Goal: Task Accomplishment & Management: Use online tool/utility

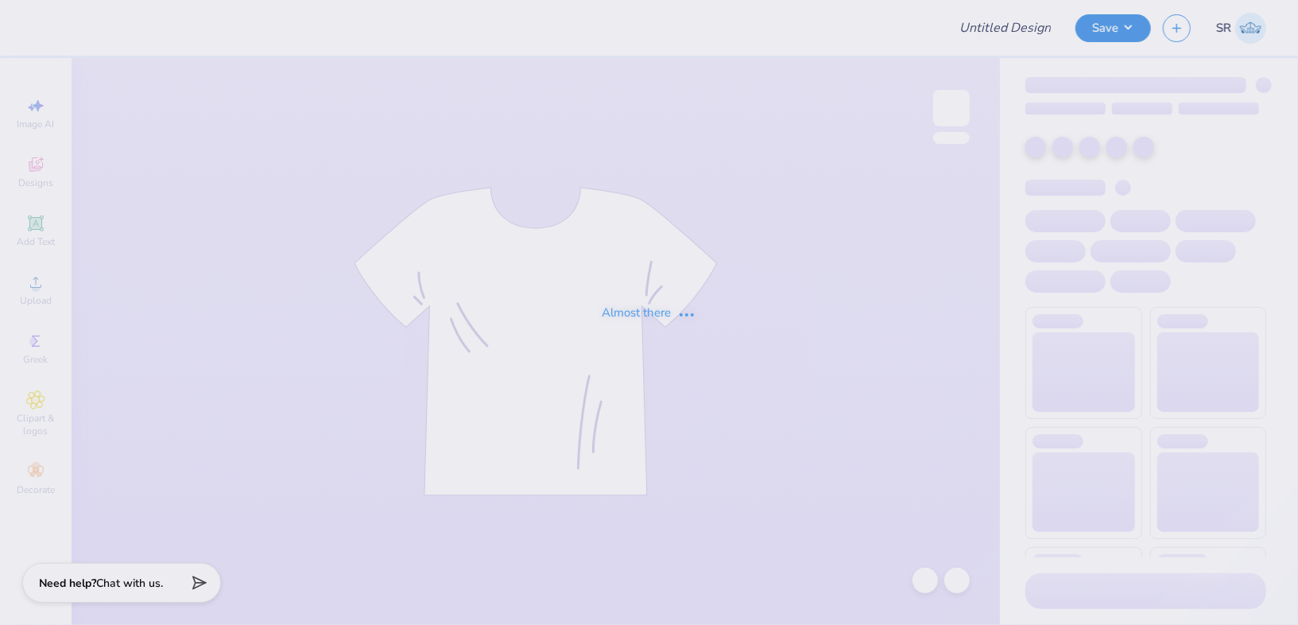
type input "Social shirts"
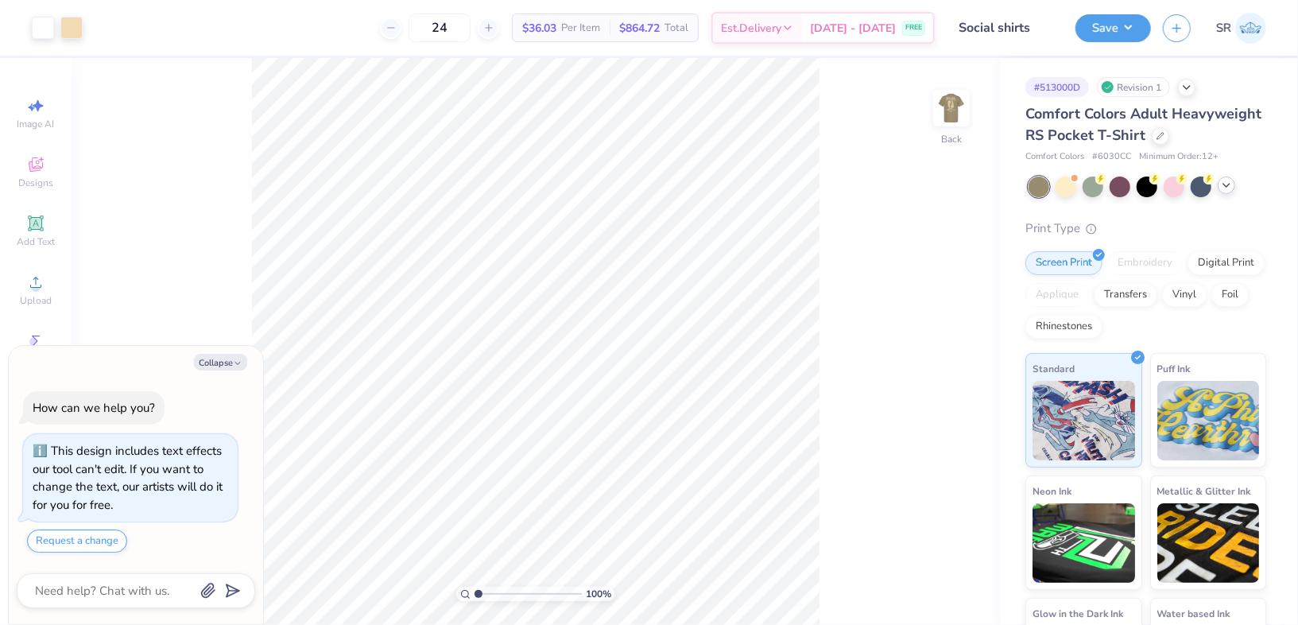
click at [1234, 184] on div at bounding box center [1225, 184] width 17 height 17
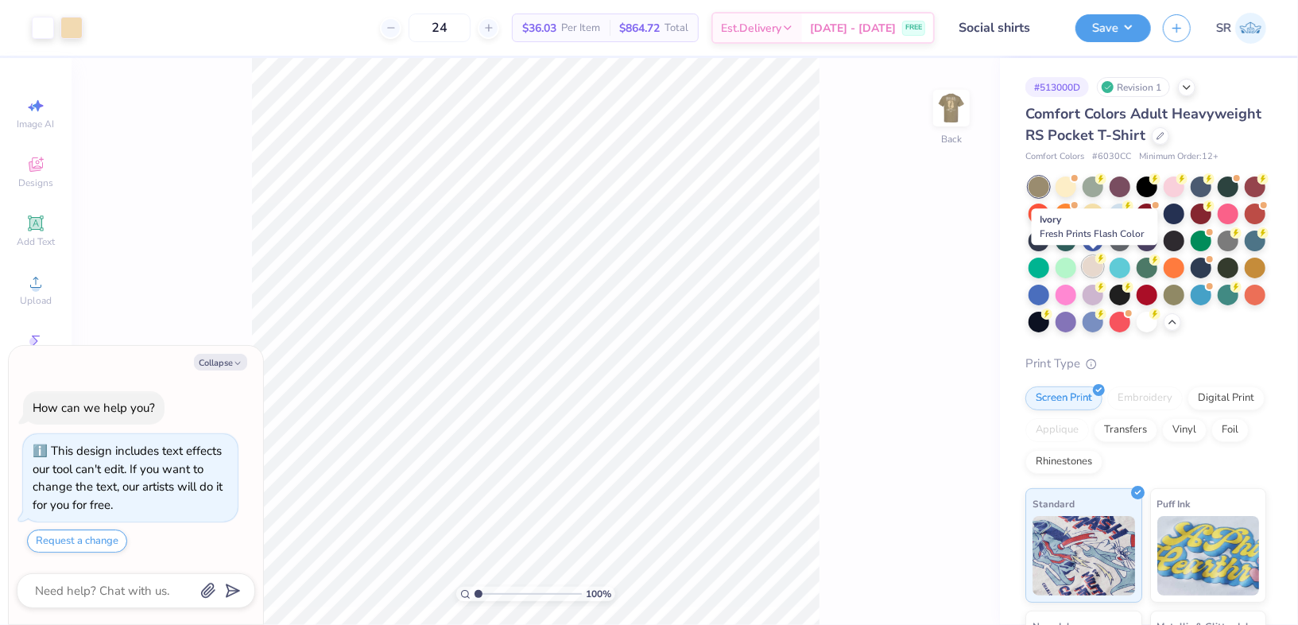
click at [1094, 269] on div at bounding box center [1092, 266] width 21 height 21
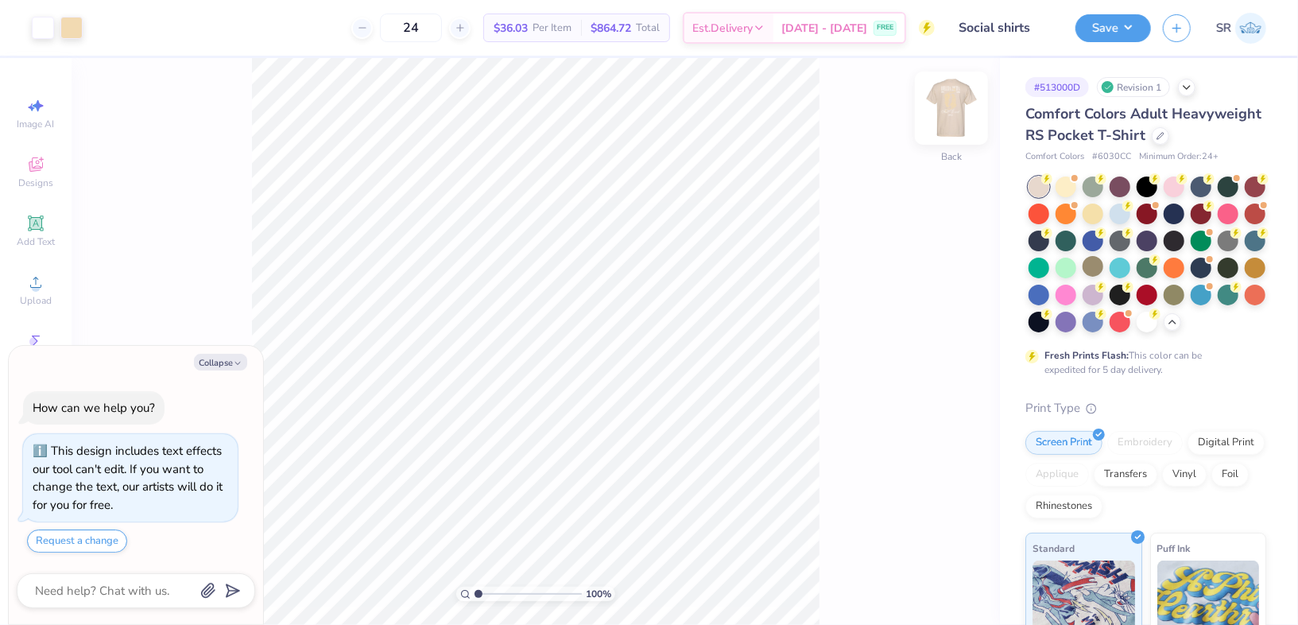
click at [962, 114] on img at bounding box center [951, 108] width 64 height 64
click at [77, 25] on div at bounding box center [71, 26] width 22 height 22
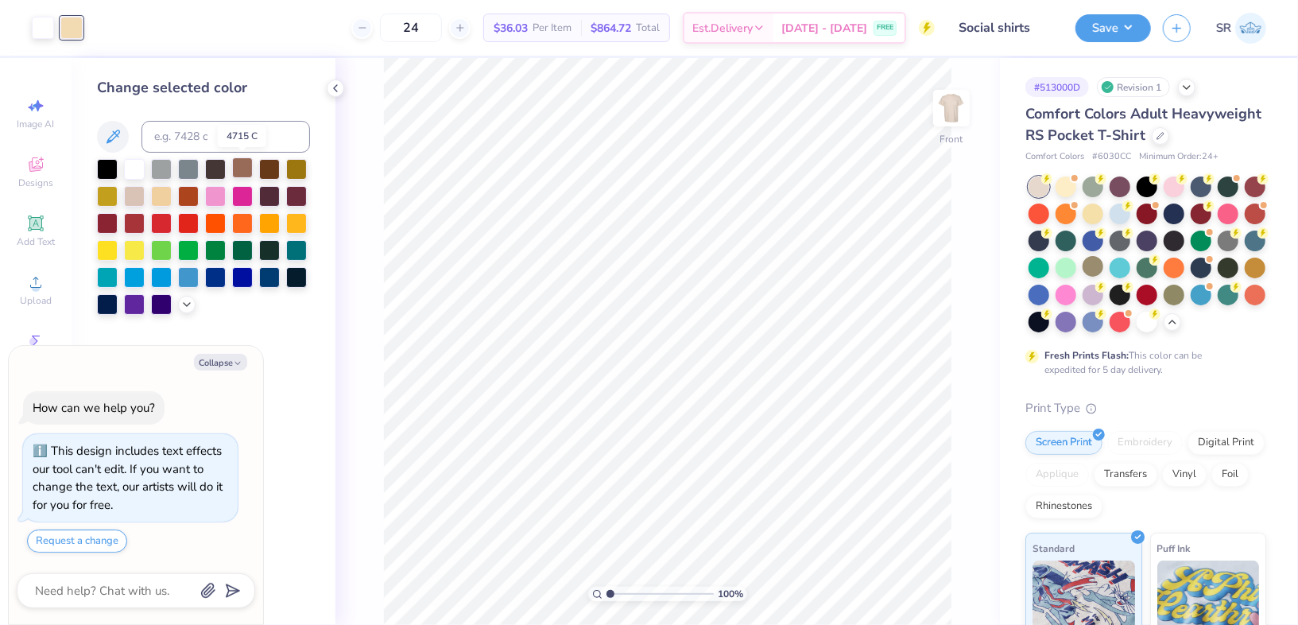
click at [245, 166] on div at bounding box center [242, 167] width 21 height 21
click at [298, 166] on div at bounding box center [296, 167] width 21 height 21
click at [103, 195] on div at bounding box center [107, 194] width 21 height 21
click at [184, 304] on icon at bounding box center [186, 302] width 13 height 13
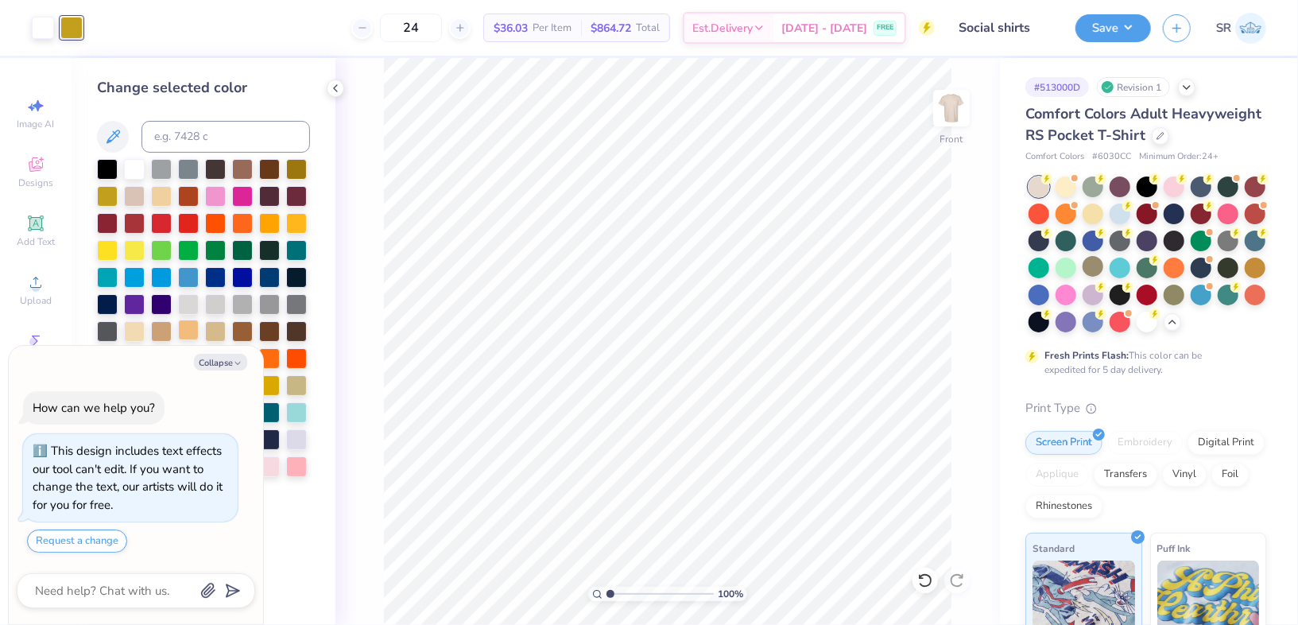
click at [188, 330] on div at bounding box center [188, 329] width 21 height 21
click at [217, 335] on div at bounding box center [215, 329] width 21 height 21
click at [957, 105] on img at bounding box center [951, 108] width 64 height 64
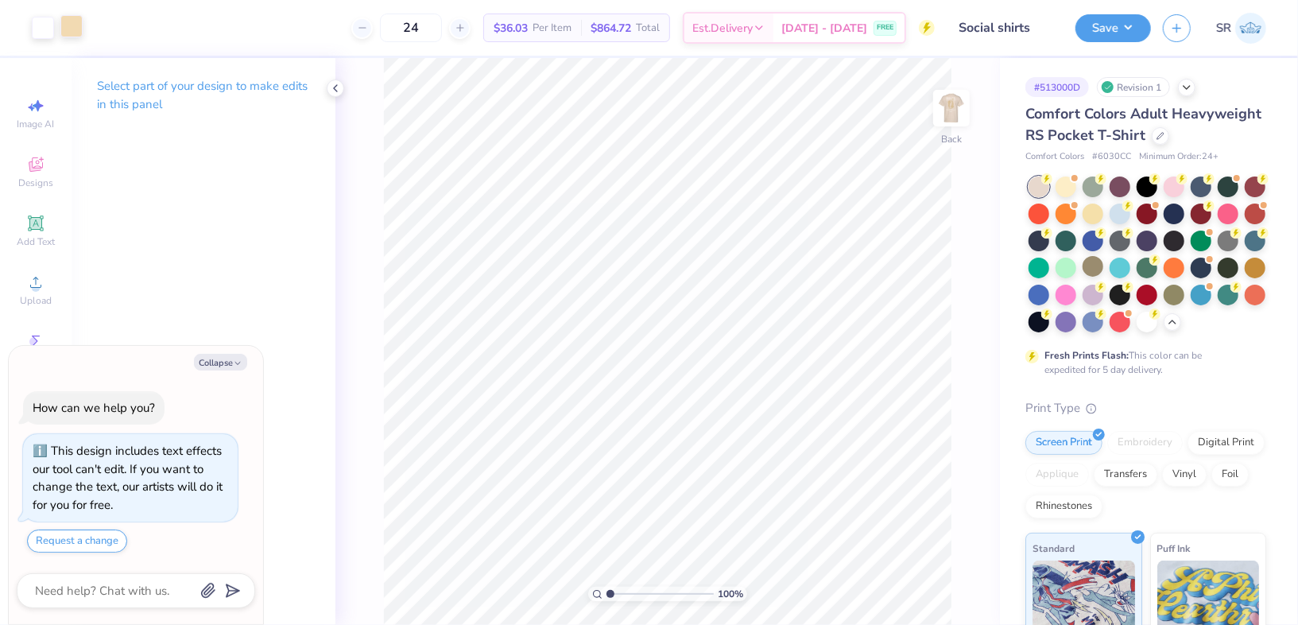
click at [75, 22] on div at bounding box center [71, 26] width 22 height 22
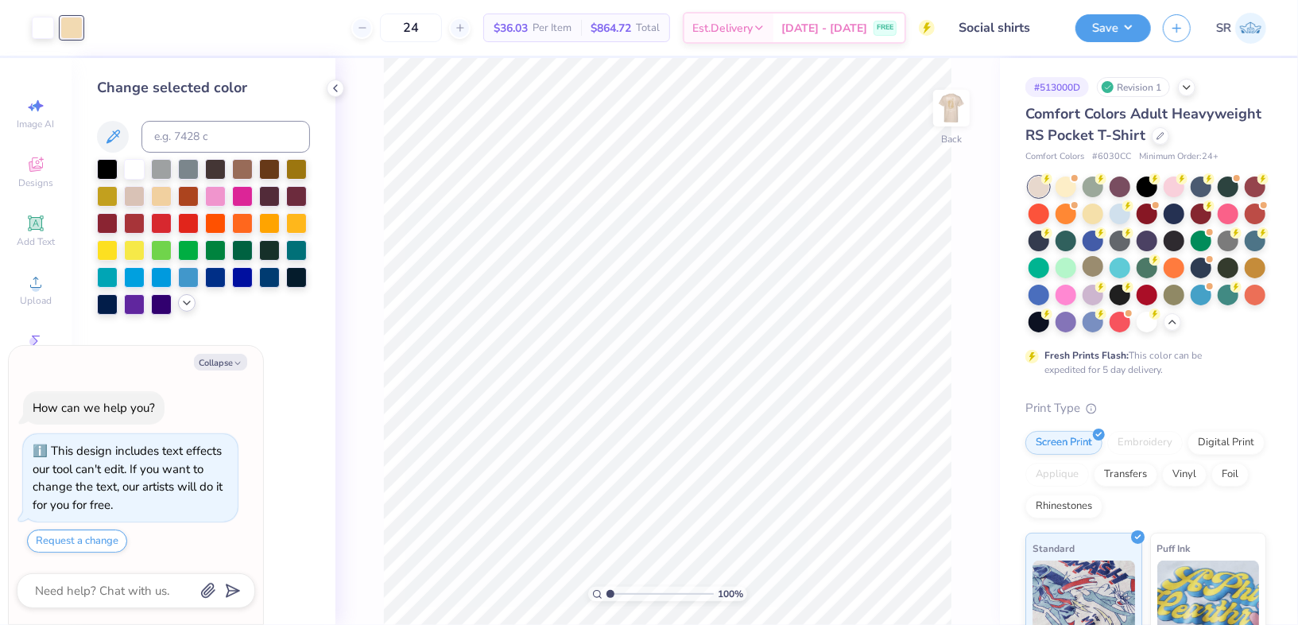
click at [186, 307] on icon at bounding box center [186, 302] width 13 height 13
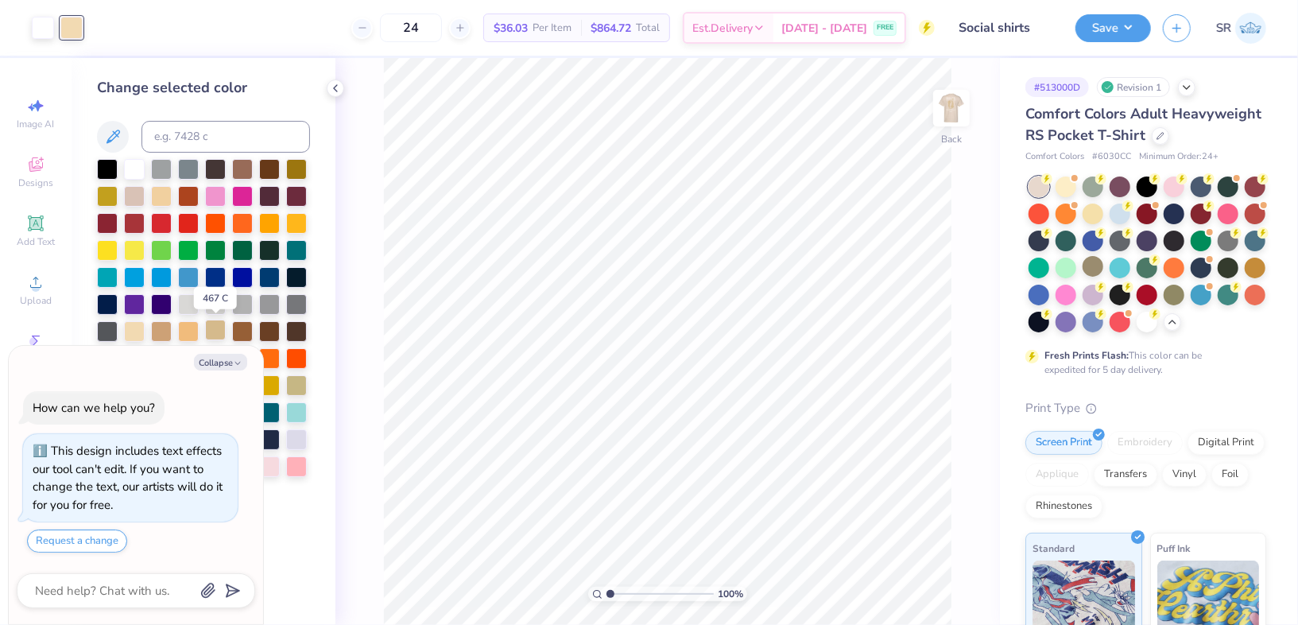
click at [220, 335] on div at bounding box center [215, 329] width 21 height 21
click at [939, 119] on img at bounding box center [951, 108] width 64 height 64
click at [1140, 22] on button "Save" at bounding box center [1112, 26] width 75 height 28
type textarea "x"
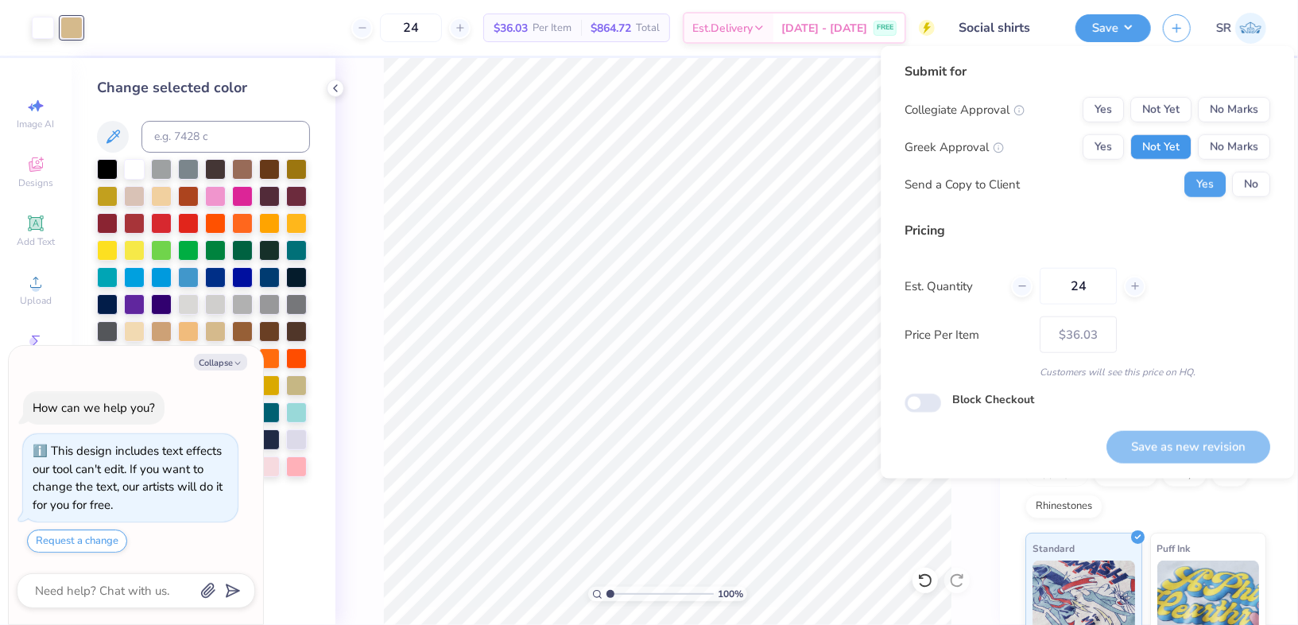
click at [1166, 145] on button "Not Yet" at bounding box center [1160, 146] width 61 height 25
click at [1112, 151] on button "Yes" at bounding box center [1102, 146] width 41 height 25
click at [1224, 117] on button "No Marks" at bounding box center [1234, 109] width 72 height 25
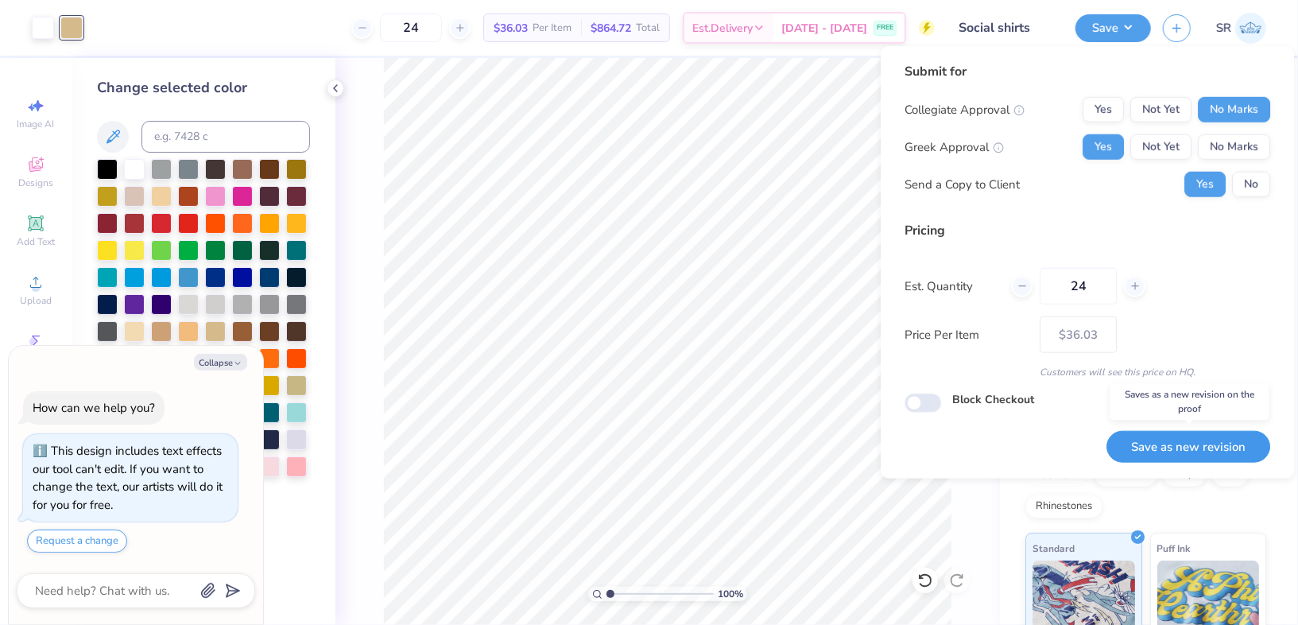
click at [1152, 447] on button "Save as new revision" at bounding box center [1188, 447] width 164 height 33
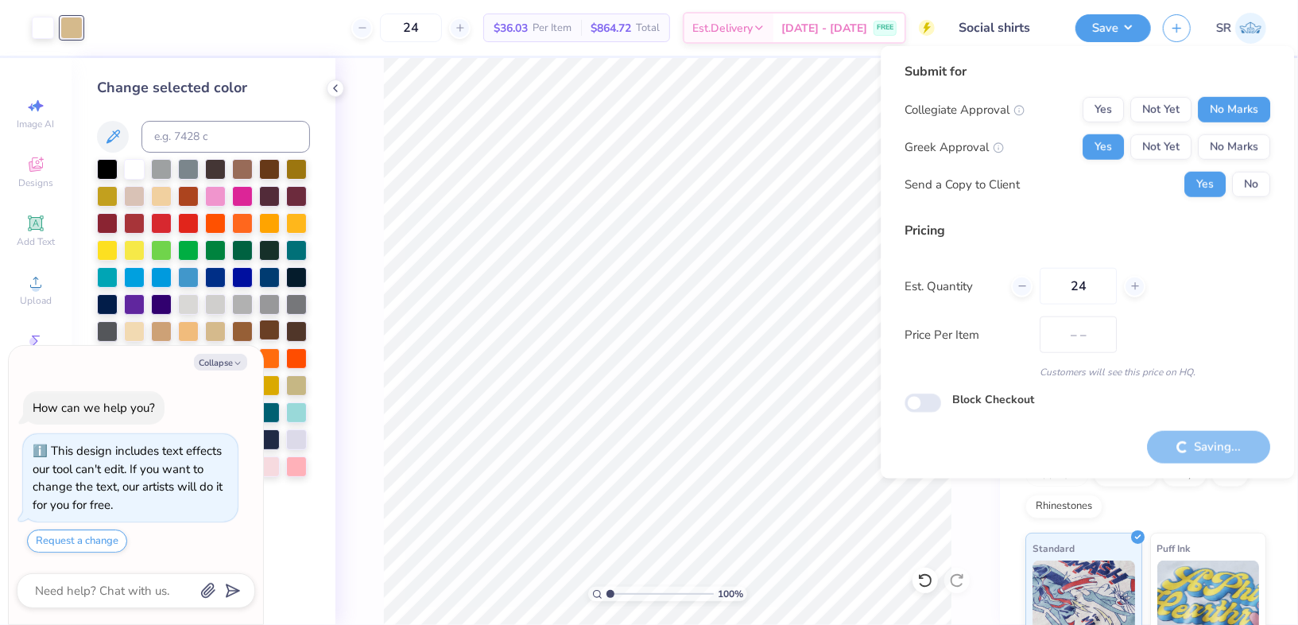
type input "$36.03"
click at [225, 369] on button "Collapse" at bounding box center [220, 362] width 53 height 17
type textarea "x"
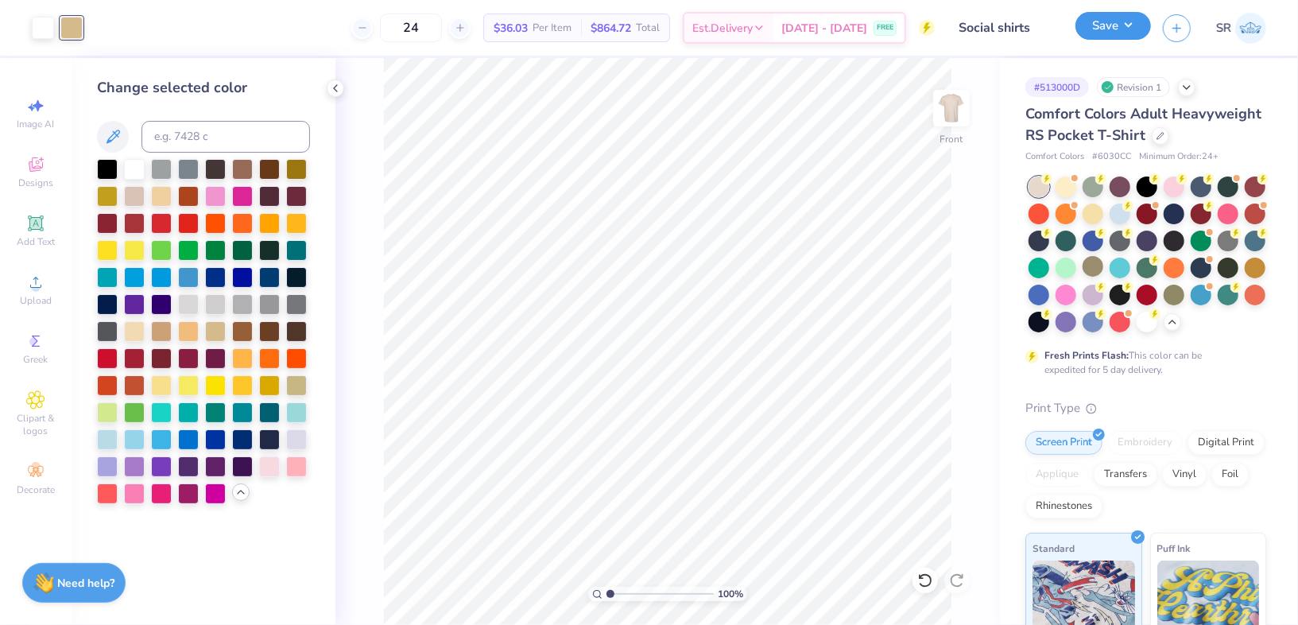
click at [1118, 33] on button "Save" at bounding box center [1112, 26] width 75 height 28
click at [243, 171] on div at bounding box center [242, 167] width 21 height 21
click at [293, 382] on div at bounding box center [296, 384] width 21 height 21
click at [220, 330] on div at bounding box center [215, 329] width 21 height 21
click at [951, 97] on img at bounding box center [951, 108] width 64 height 64
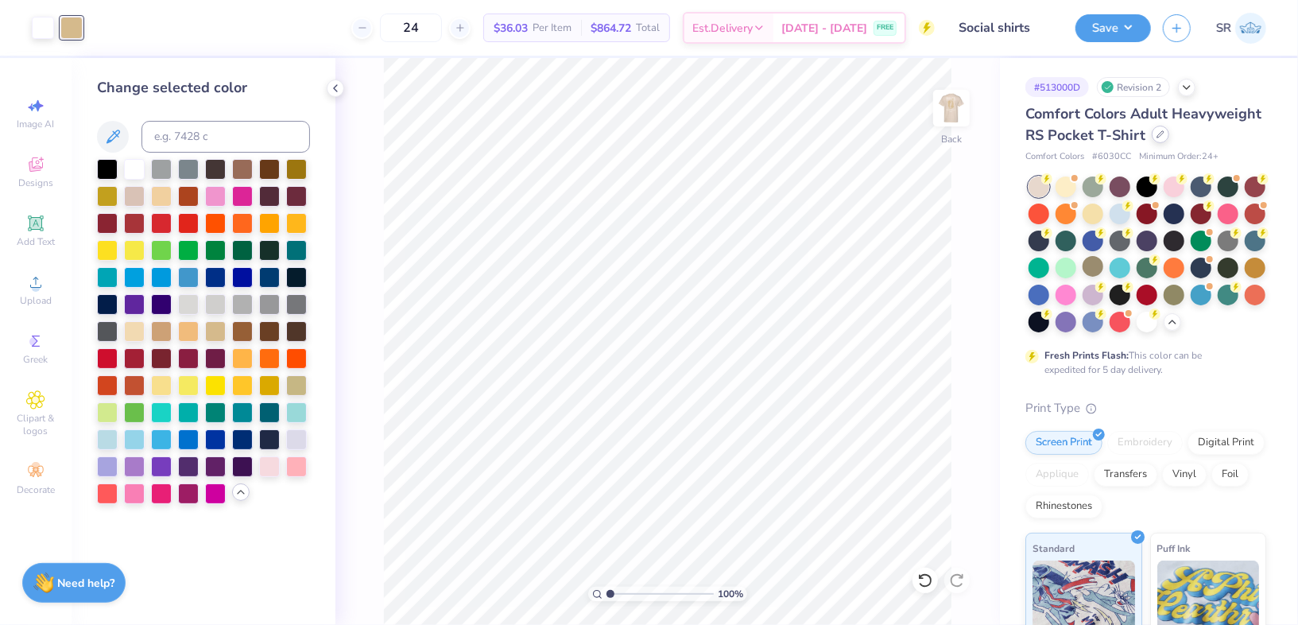
click at [1156, 142] on div at bounding box center [1159, 134] width 17 height 17
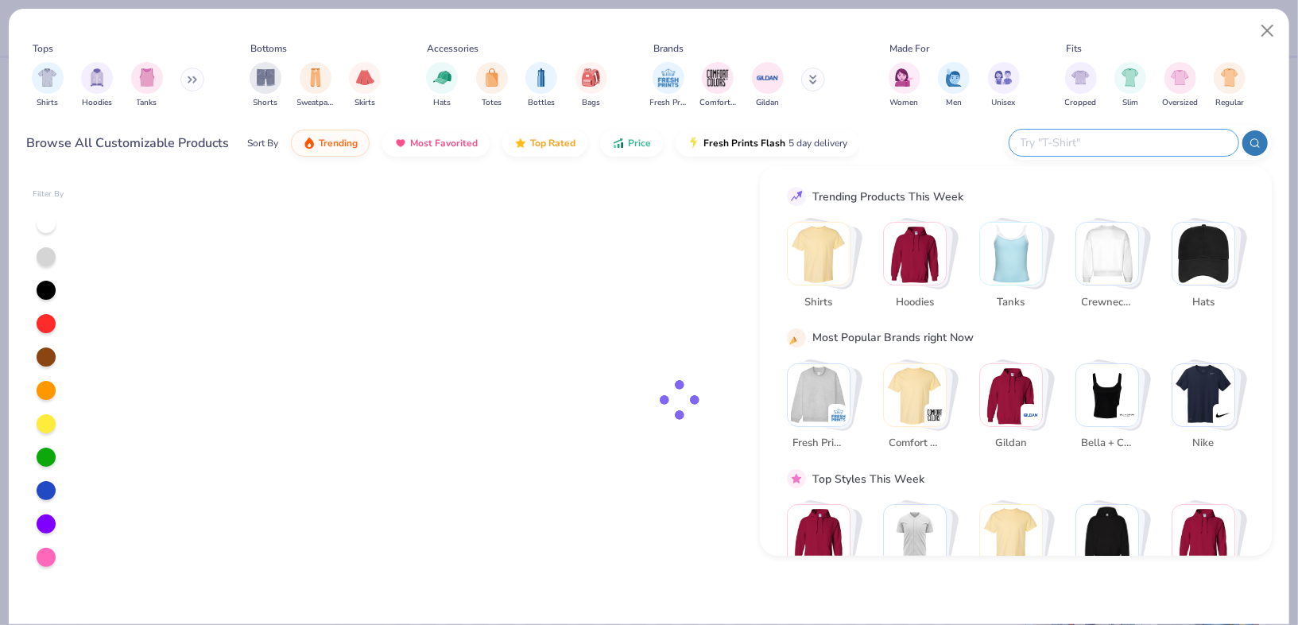
click at [1113, 141] on input "text" at bounding box center [1123, 143] width 208 height 18
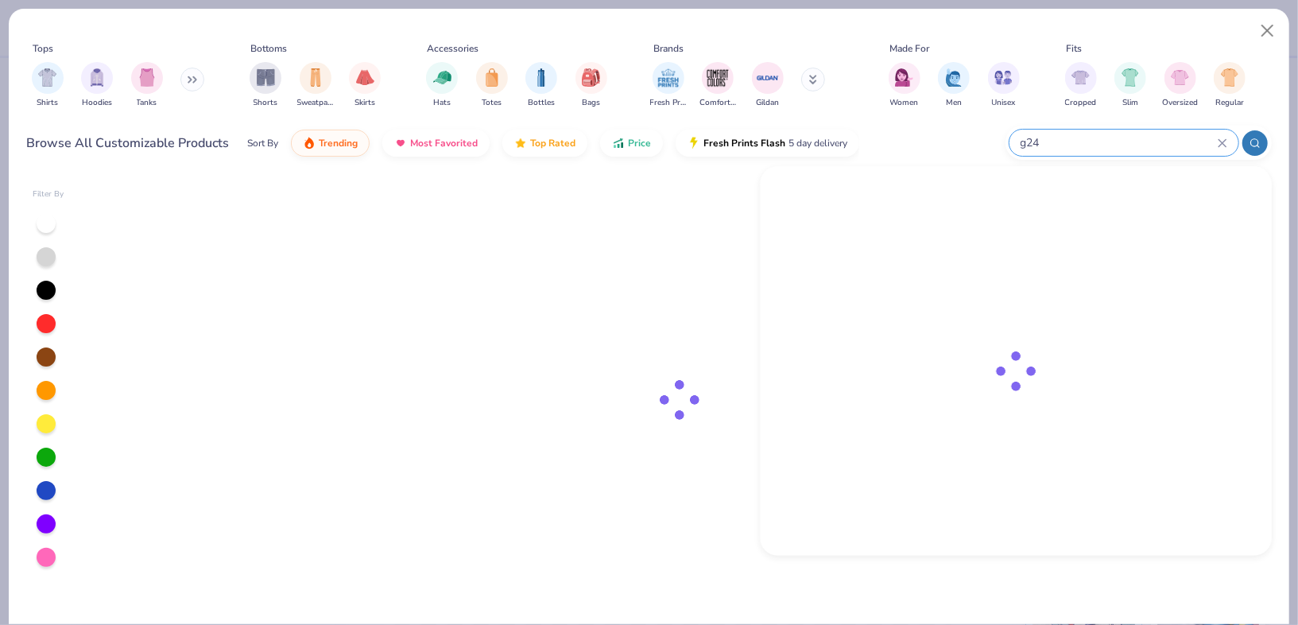
type input "g240"
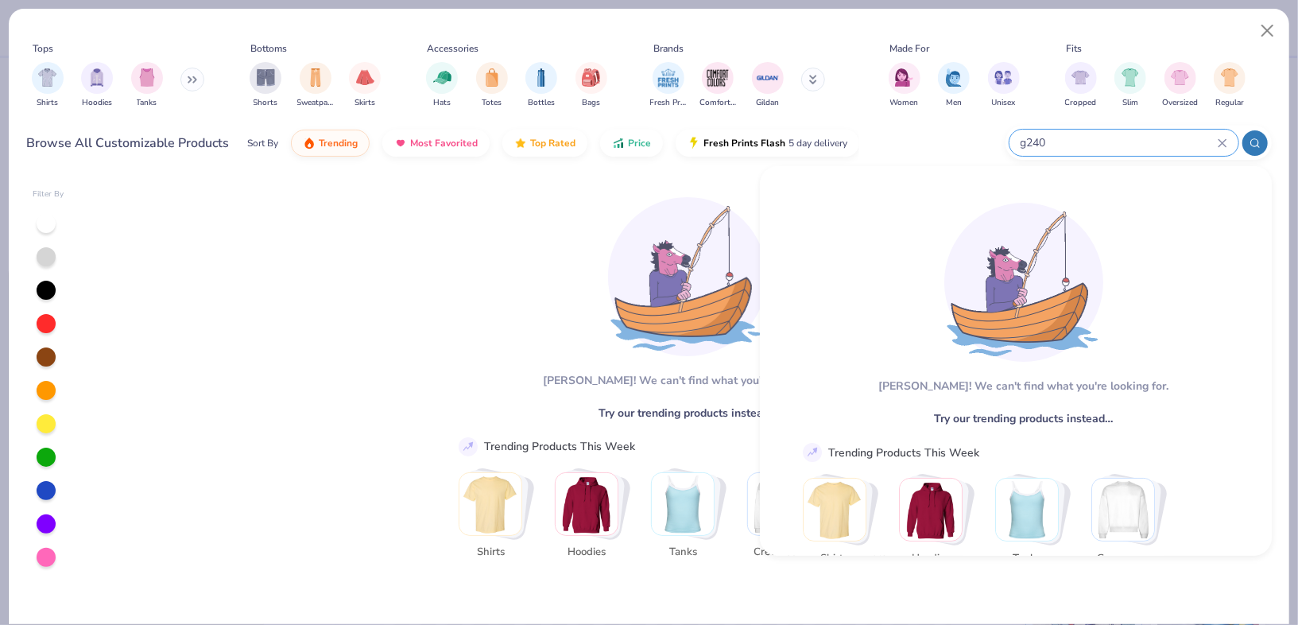
type textarea "x"
type input "g"
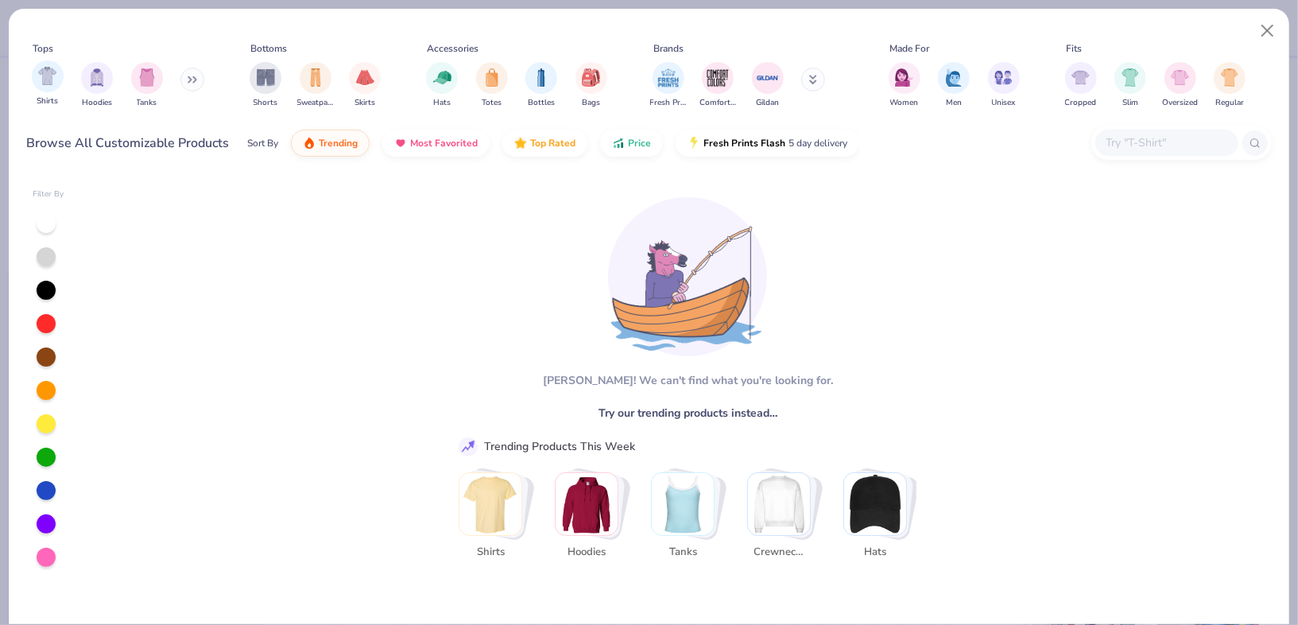
click at [43, 93] on div "Shirts" at bounding box center [48, 83] width 32 height 47
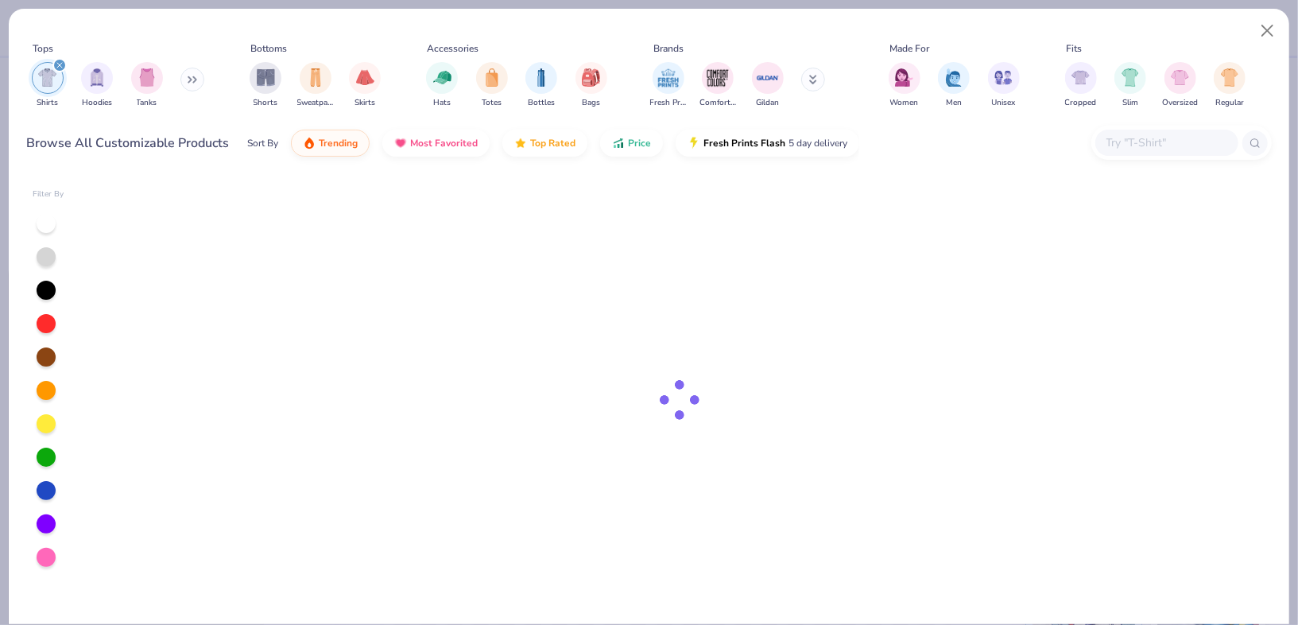
type textarea "x"
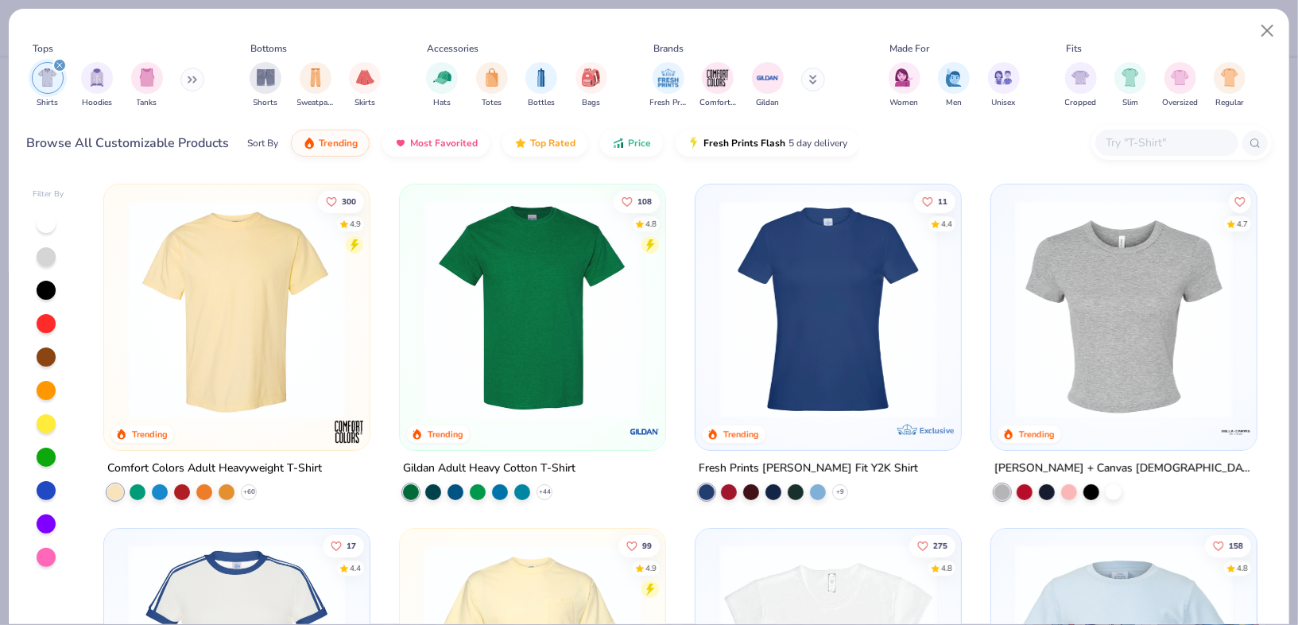
click at [1157, 145] on input "text" at bounding box center [1166, 143] width 122 height 18
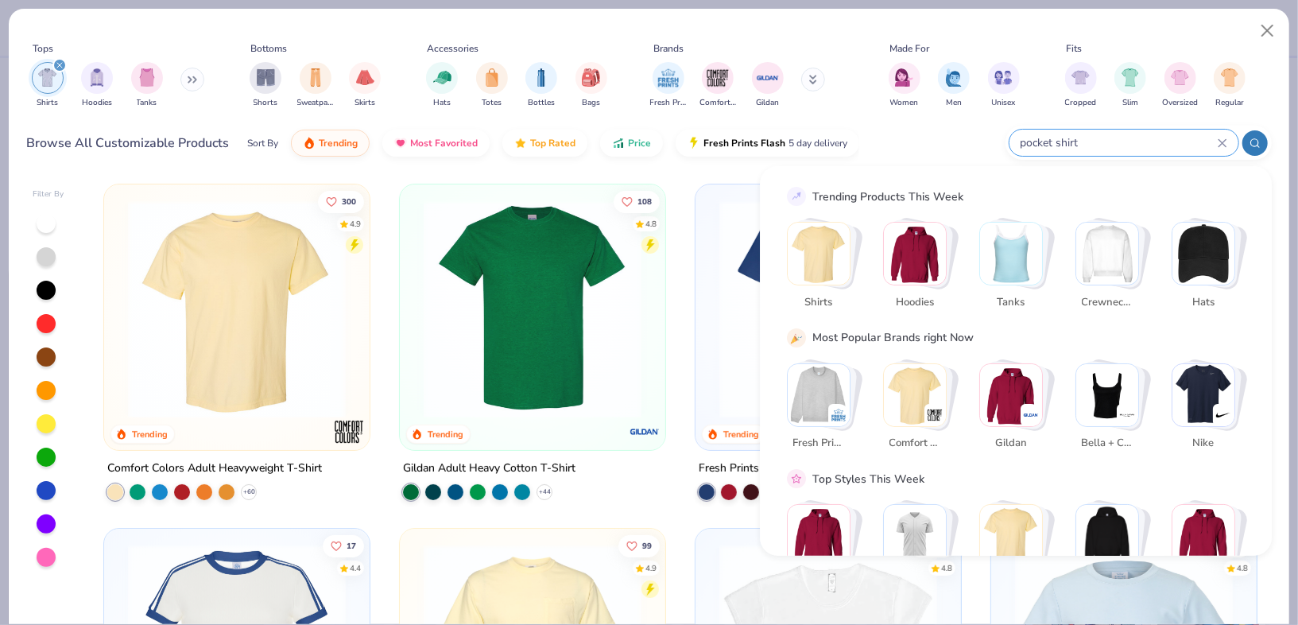
type input "pocket shirt"
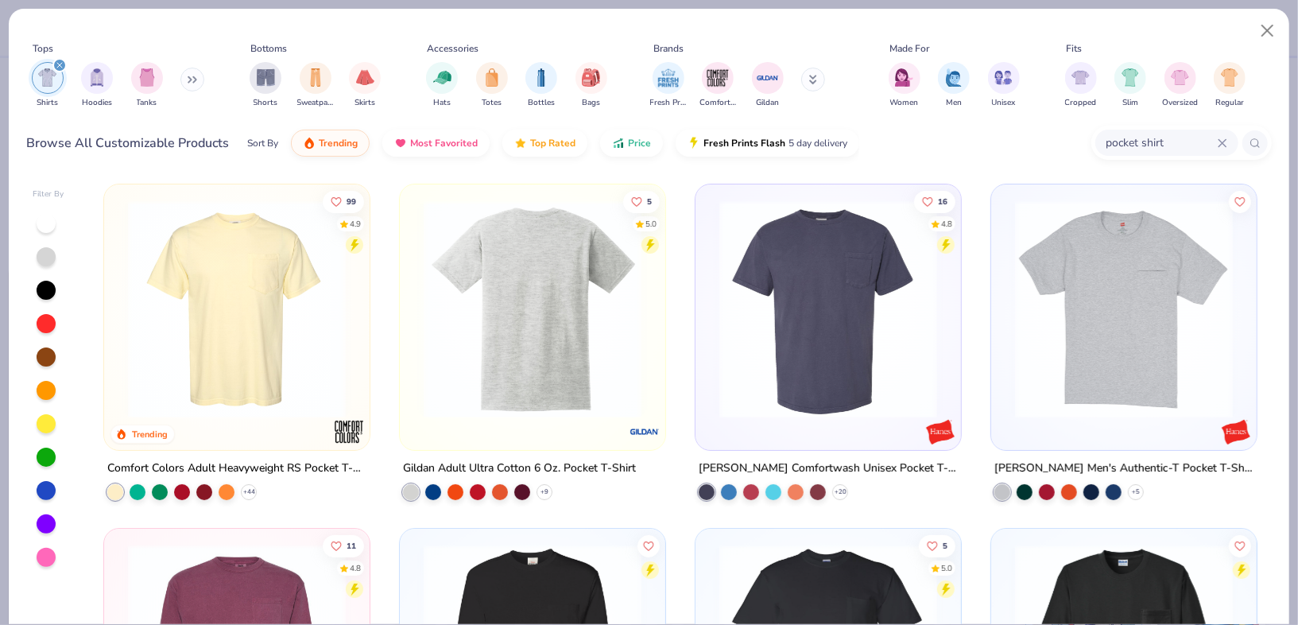
click at [416, 311] on img at bounding box center [299, 309] width 234 height 218
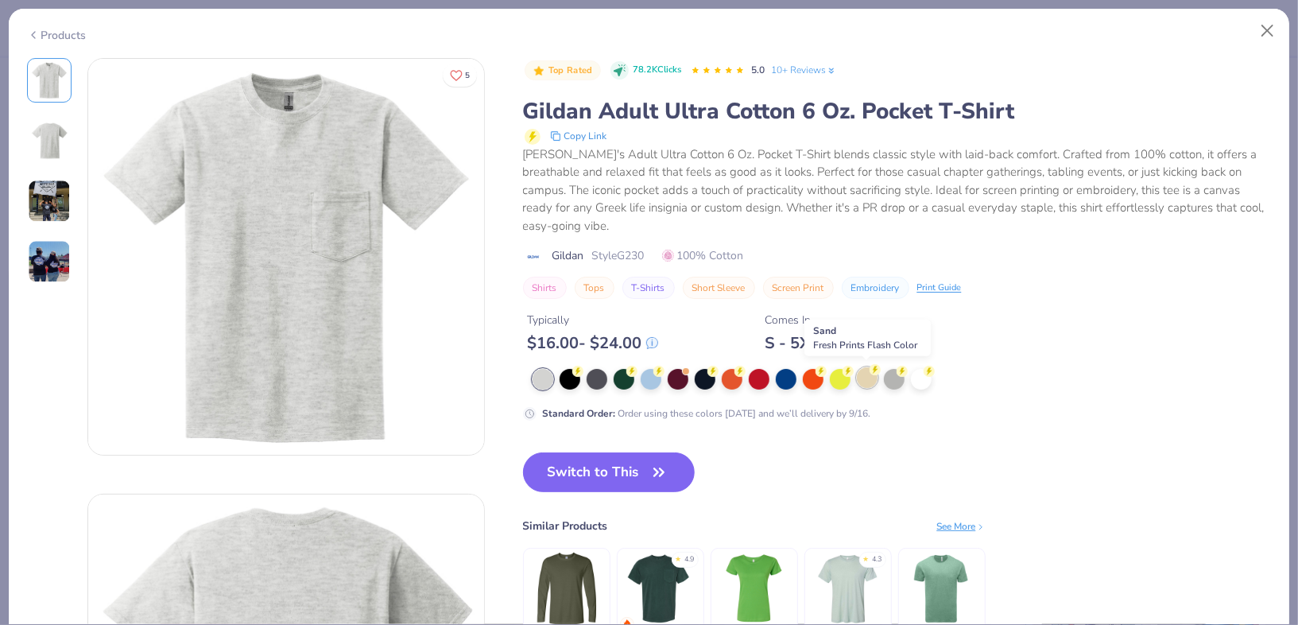
click at [860, 377] on div at bounding box center [867, 377] width 21 height 21
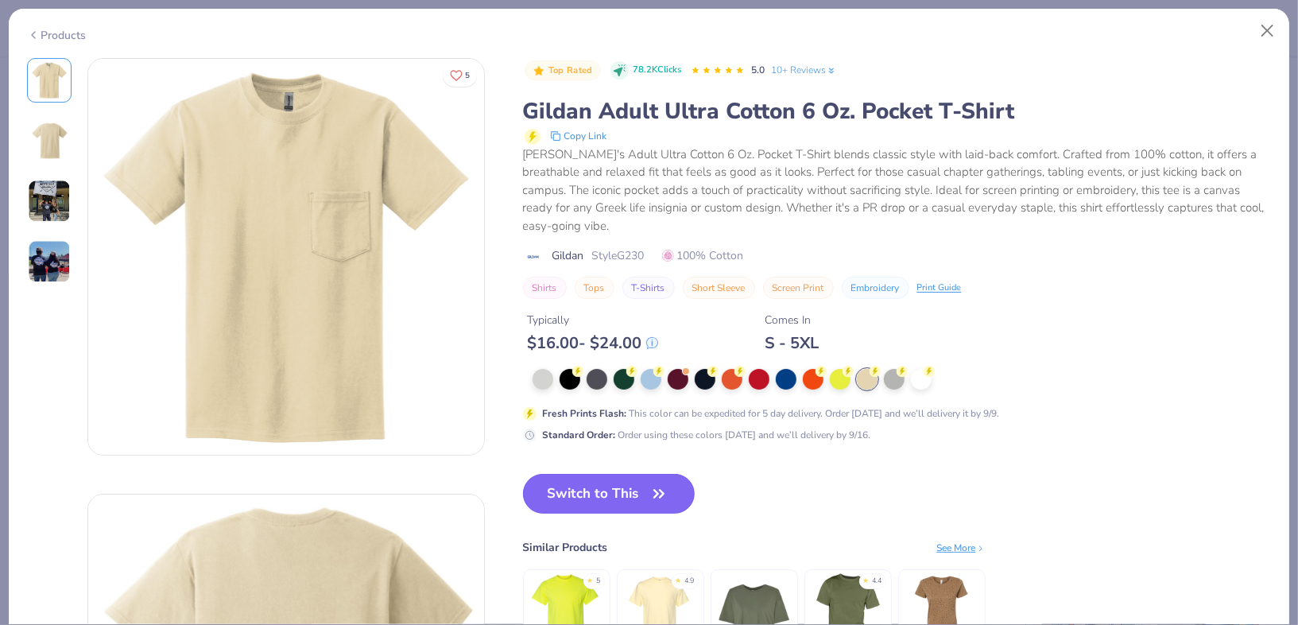
click at [559, 497] on button "Switch to This" at bounding box center [609, 494] width 172 height 40
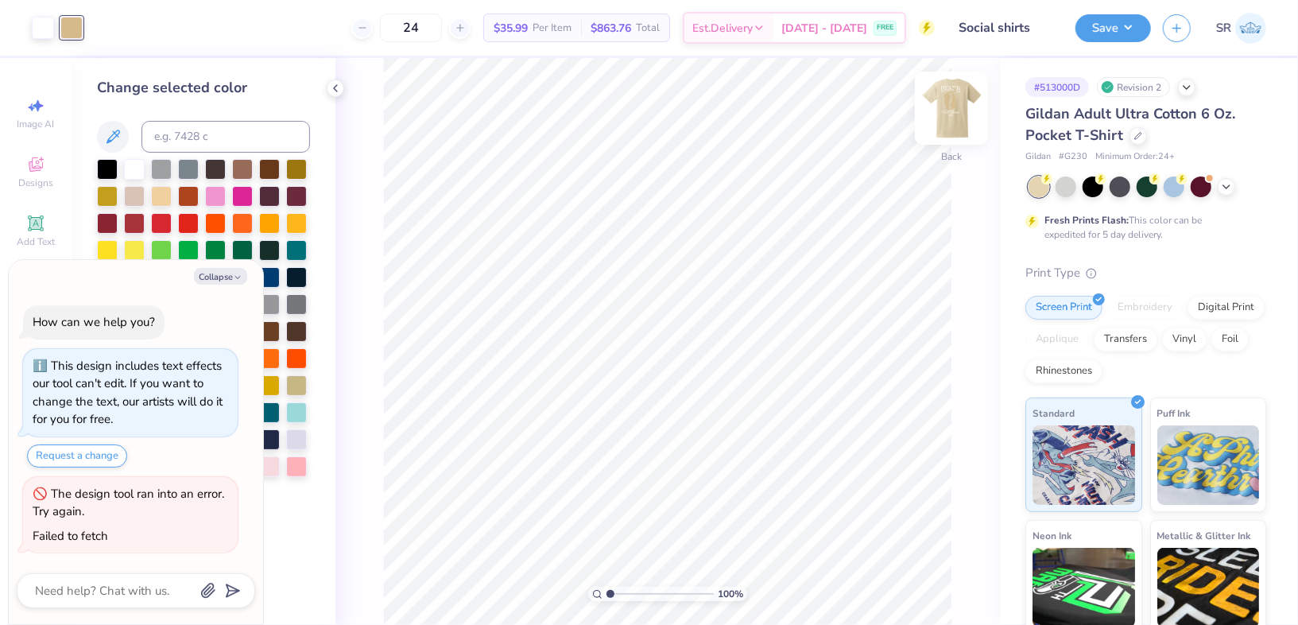
click at [952, 118] on img at bounding box center [951, 108] width 64 height 64
click at [237, 276] on icon "button" at bounding box center [238, 278] width 10 height 10
type textarea "x"
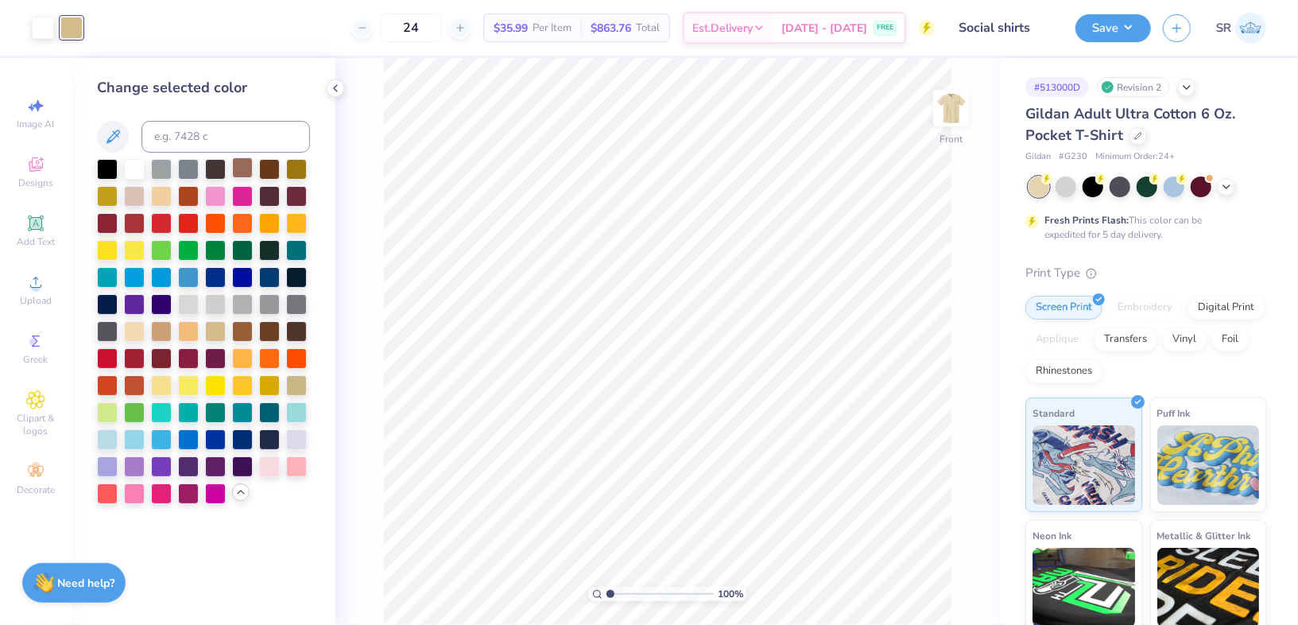
click at [240, 171] on div at bounding box center [242, 167] width 21 height 21
click at [246, 166] on div at bounding box center [242, 167] width 21 height 21
click at [163, 335] on div at bounding box center [161, 329] width 21 height 21
click at [973, 102] on img at bounding box center [951, 108] width 64 height 64
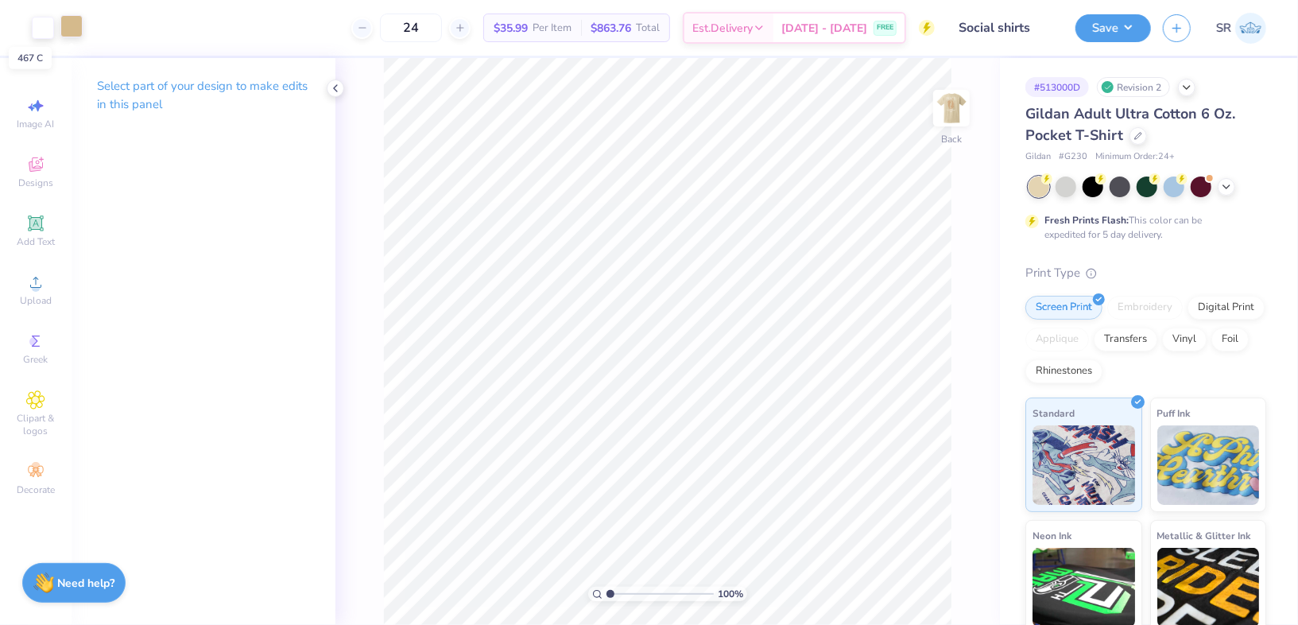
click at [72, 32] on div at bounding box center [71, 26] width 22 height 22
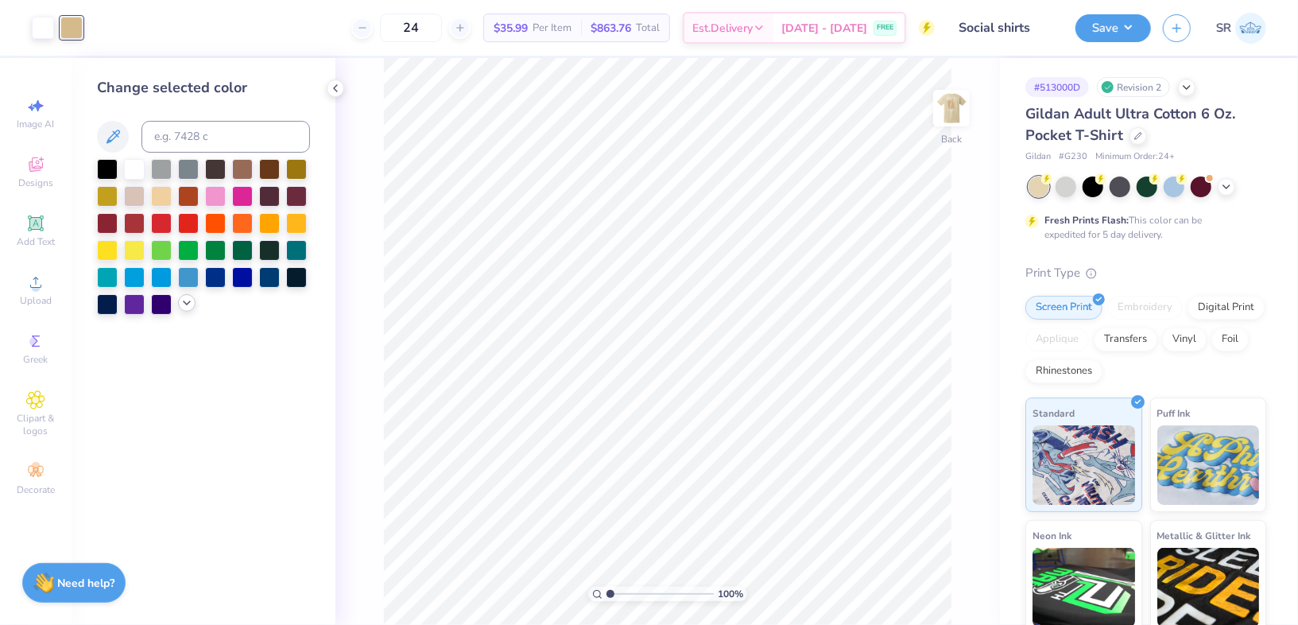
click at [187, 296] on icon at bounding box center [186, 302] width 13 height 13
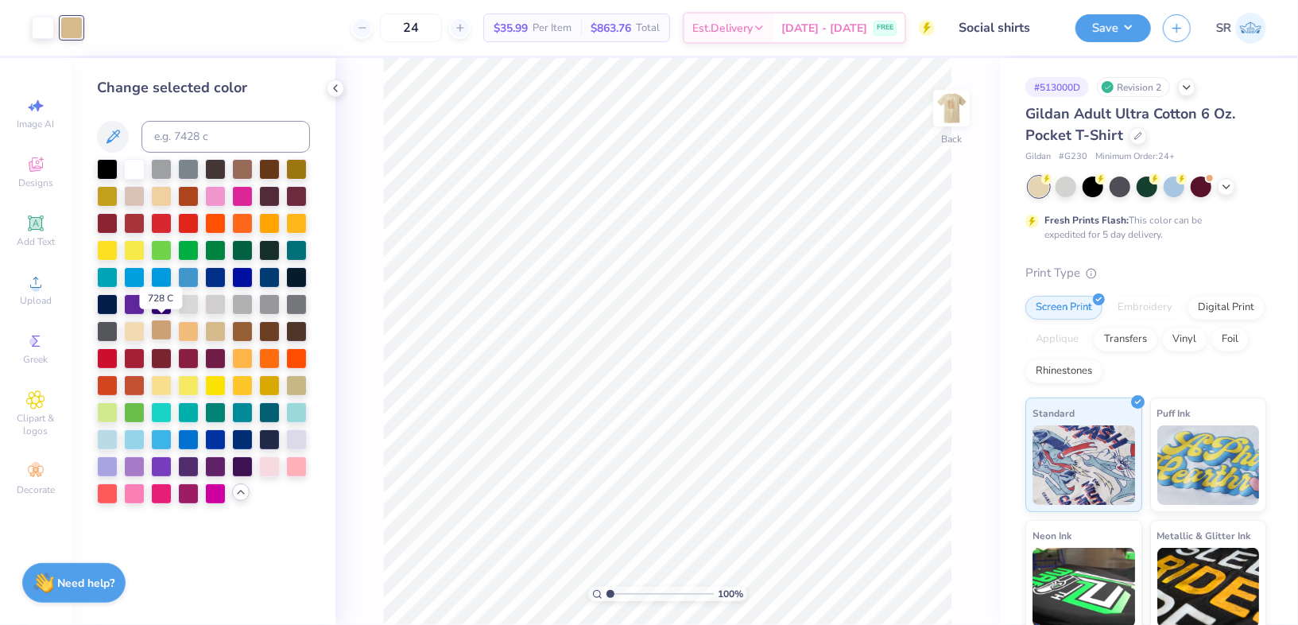
click at [160, 330] on div at bounding box center [161, 329] width 21 height 21
click at [954, 116] on img at bounding box center [951, 108] width 64 height 64
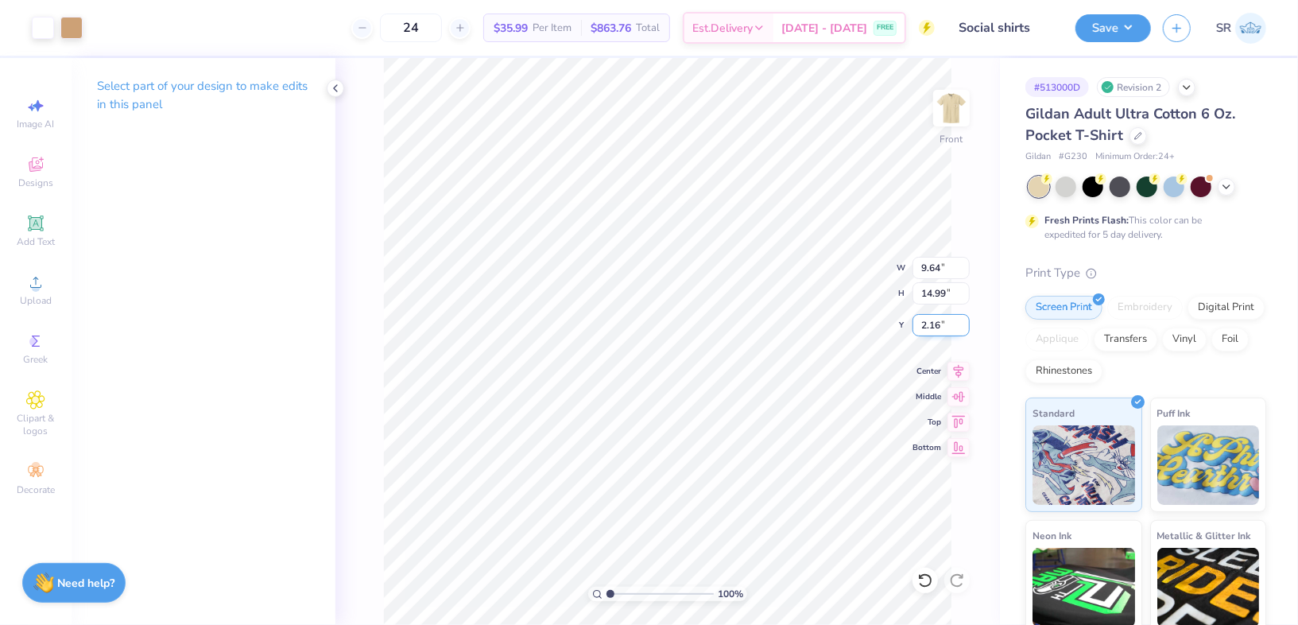
click at [929, 323] on input "2.16" at bounding box center [940, 325] width 57 height 22
type input "3.00"
click at [944, 87] on img at bounding box center [951, 108] width 64 height 64
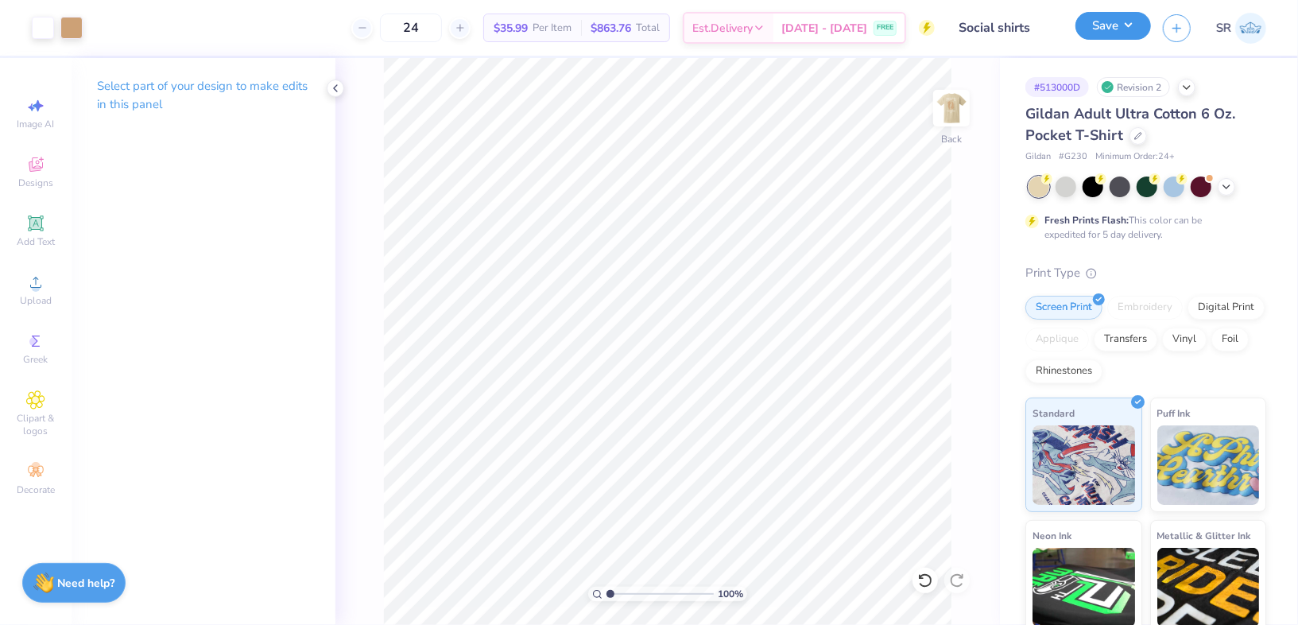
click at [1128, 17] on button "Save" at bounding box center [1112, 26] width 75 height 28
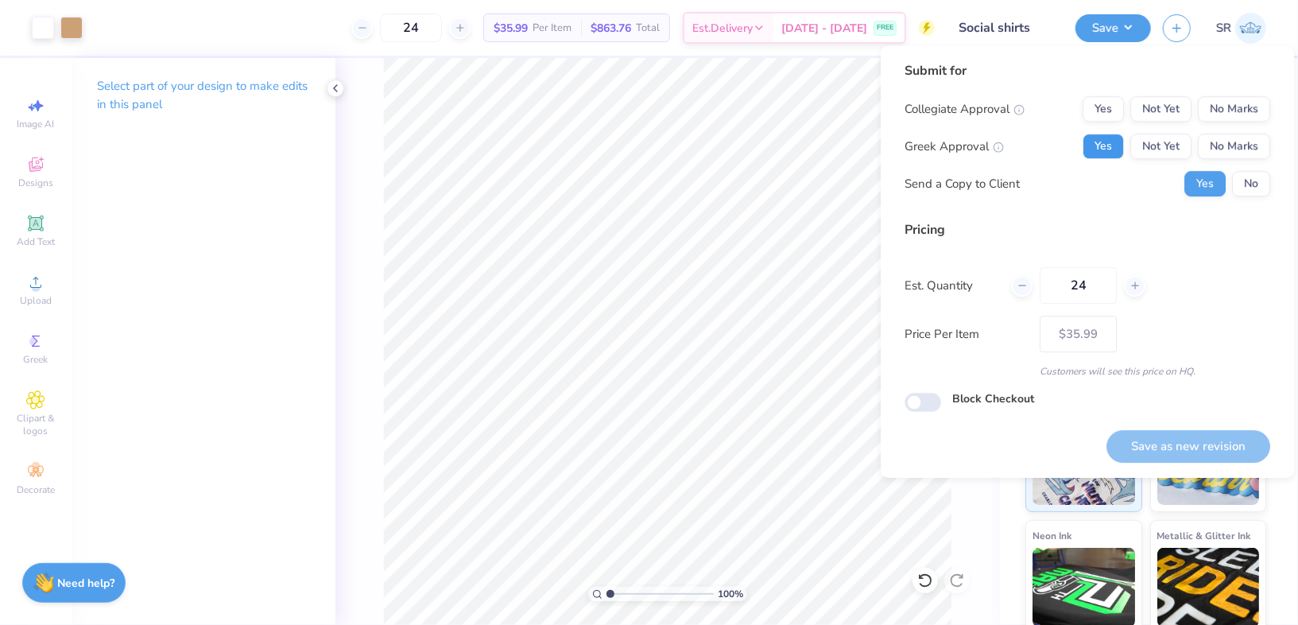
click at [1109, 151] on button "Yes" at bounding box center [1102, 146] width 41 height 25
click at [1248, 100] on button "No Marks" at bounding box center [1234, 108] width 72 height 25
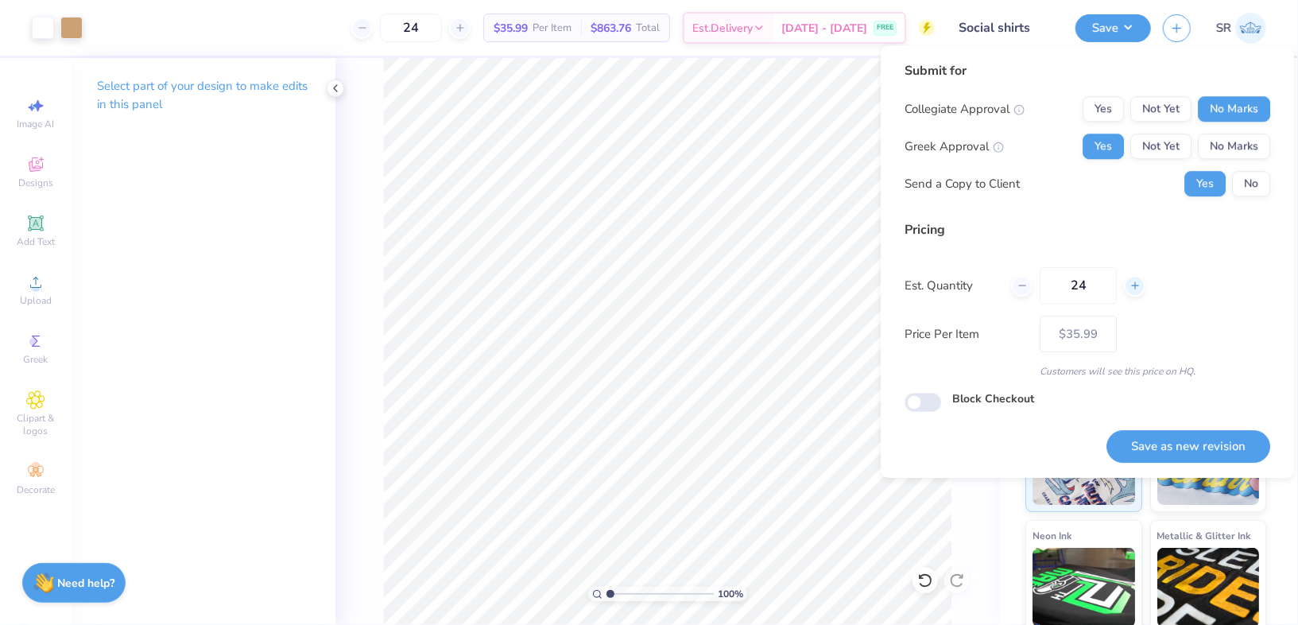
click at [1138, 279] on div at bounding box center [1134, 285] width 21 height 21
type input "25"
type input "– –"
click at [1138, 280] on icon at bounding box center [1134, 285] width 11 height 11
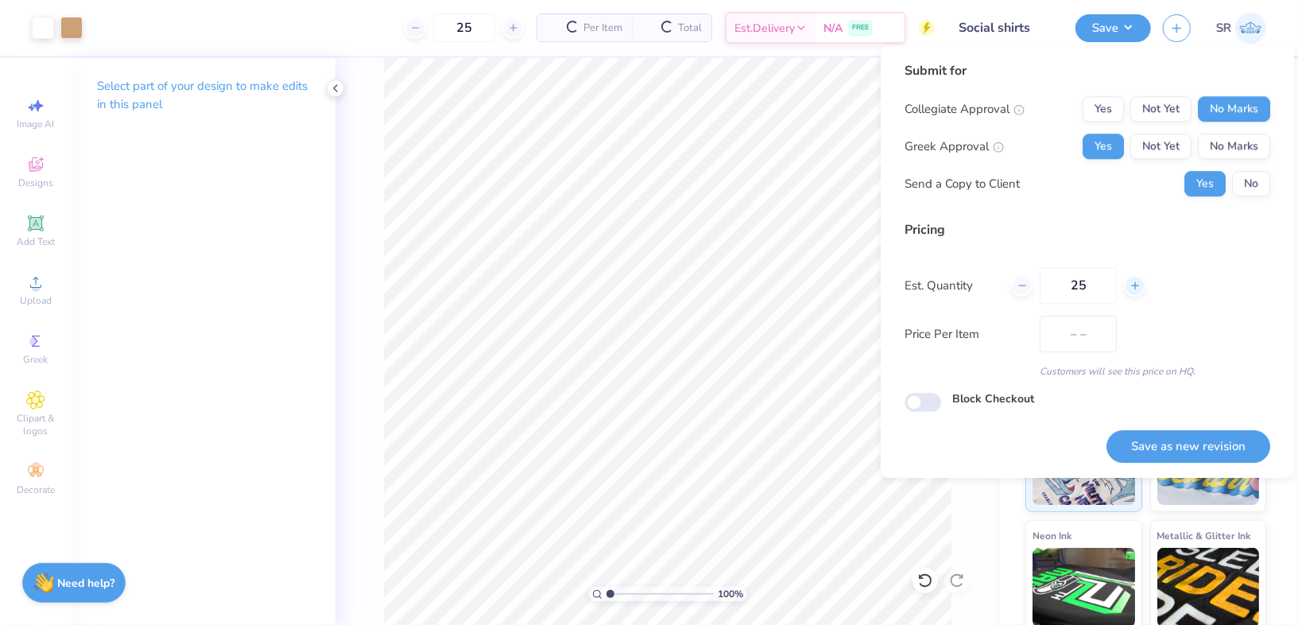
type input "26"
type input "$35.60"
type input "26"
type input "$34.29"
click at [1137, 287] on icon at bounding box center [1134, 285] width 11 height 11
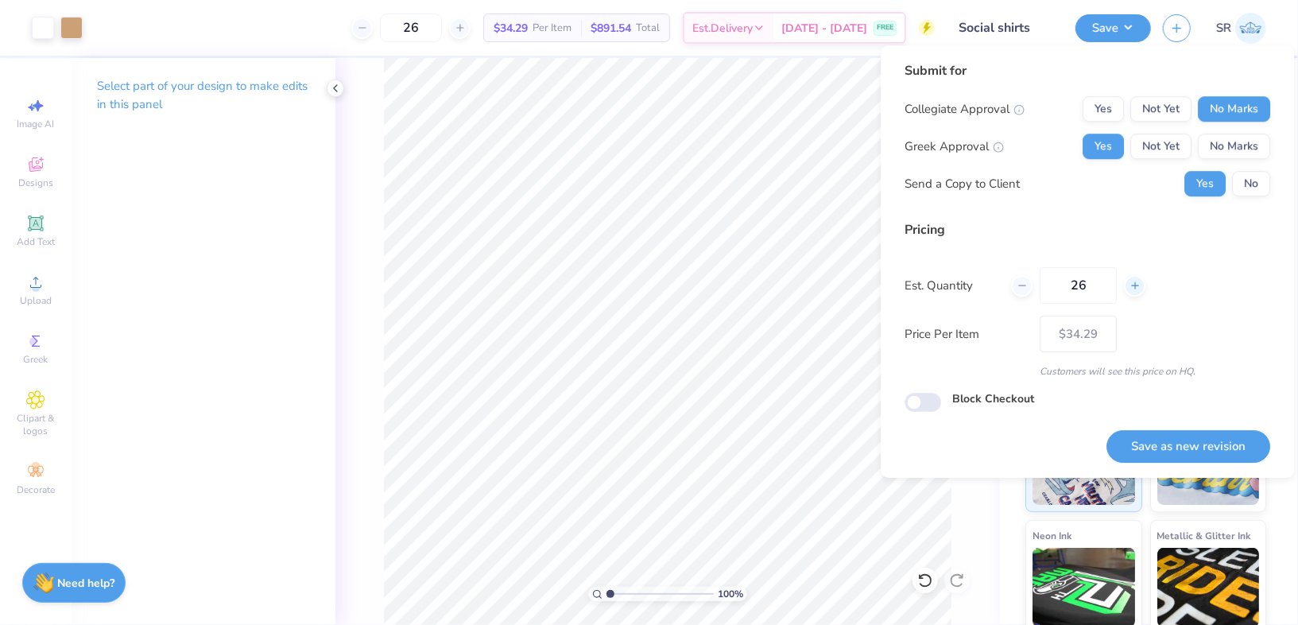
type input "27"
click at [1144, 437] on button "Save as new revision" at bounding box center [1188, 446] width 164 height 33
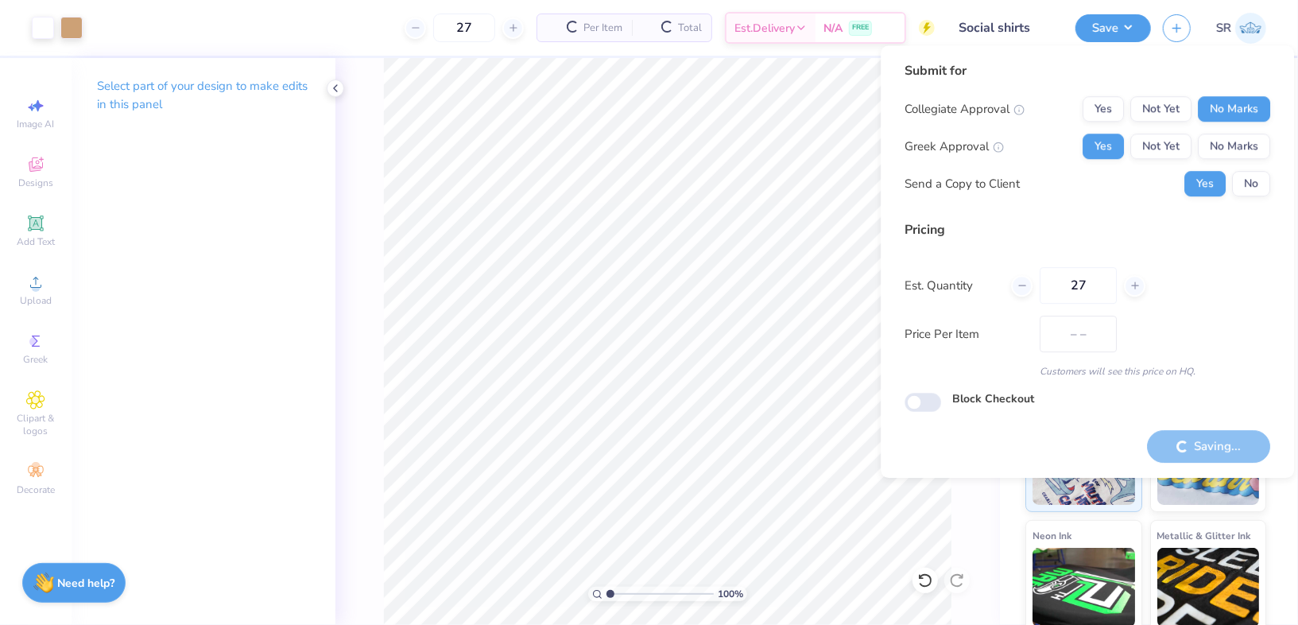
type input "$33.99"
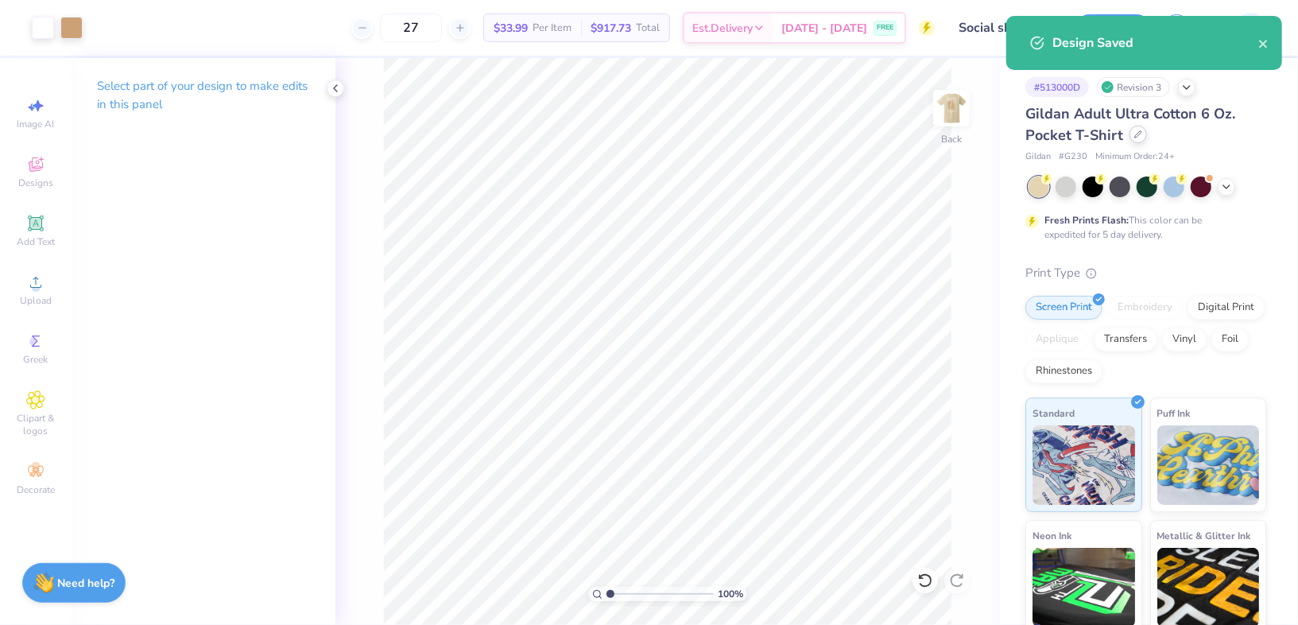
click at [1134, 136] on icon at bounding box center [1138, 134] width 8 height 8
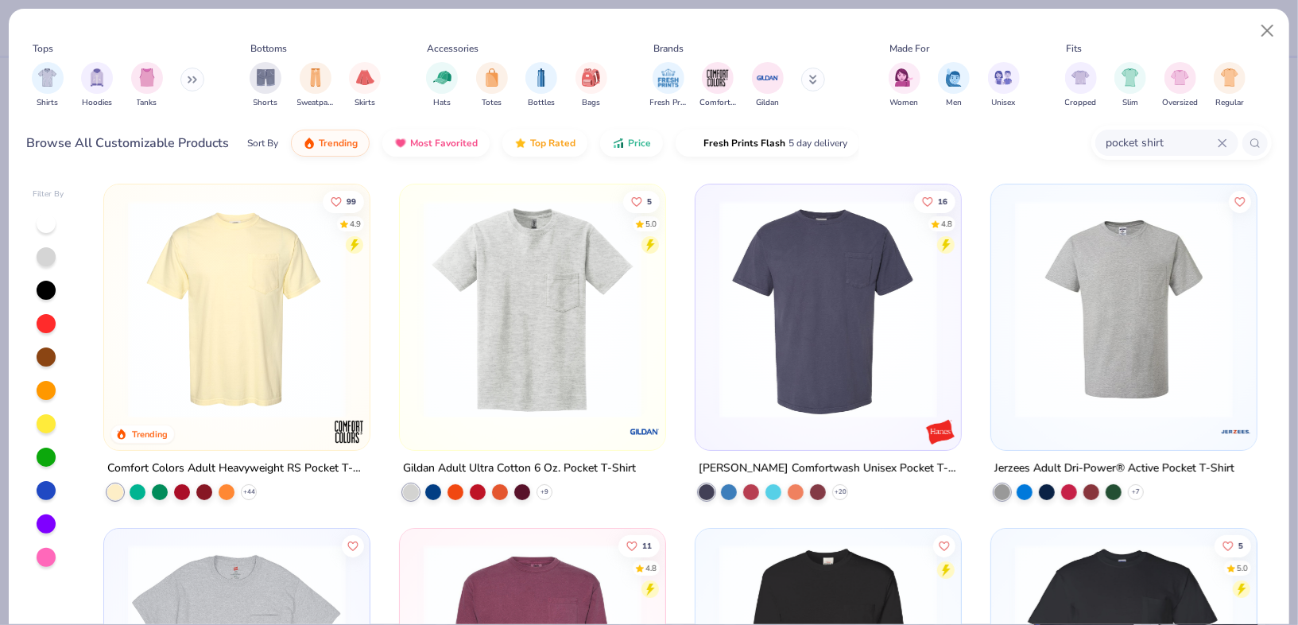
click at [1225, 139] on icon at bounding box center [1221, 142] width 7 height 7
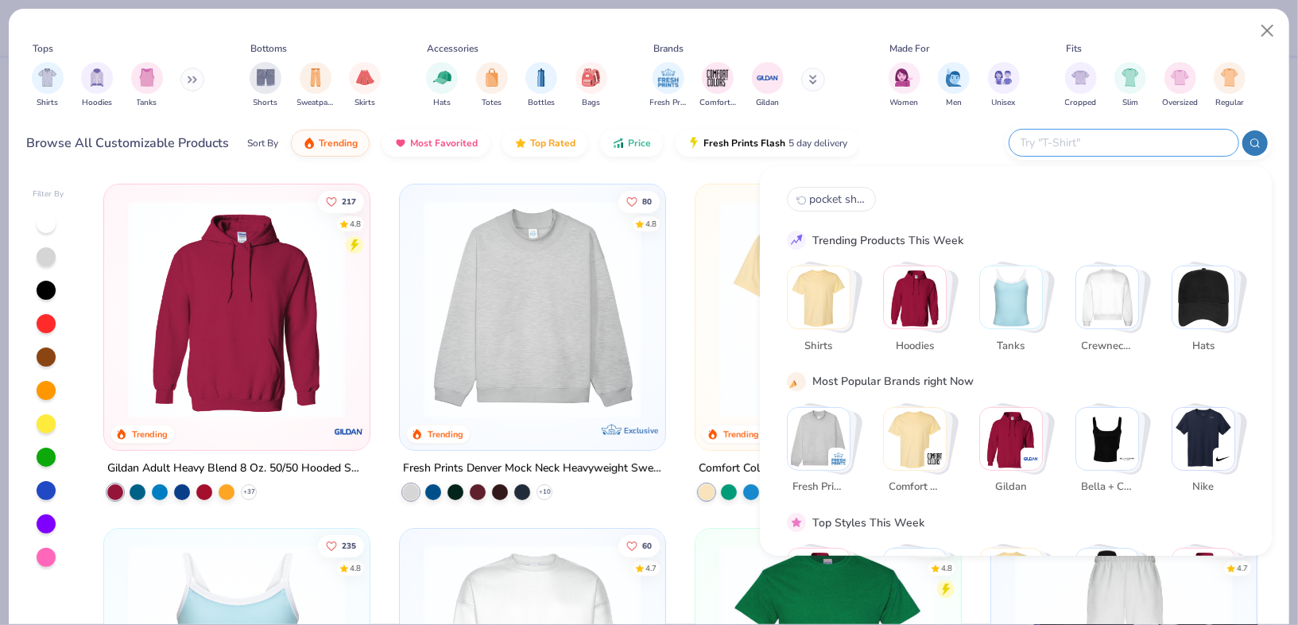
click at [845, 278] on img "Stack Card Button Shirts" at bounding box center [819, 297] width 62 height 62
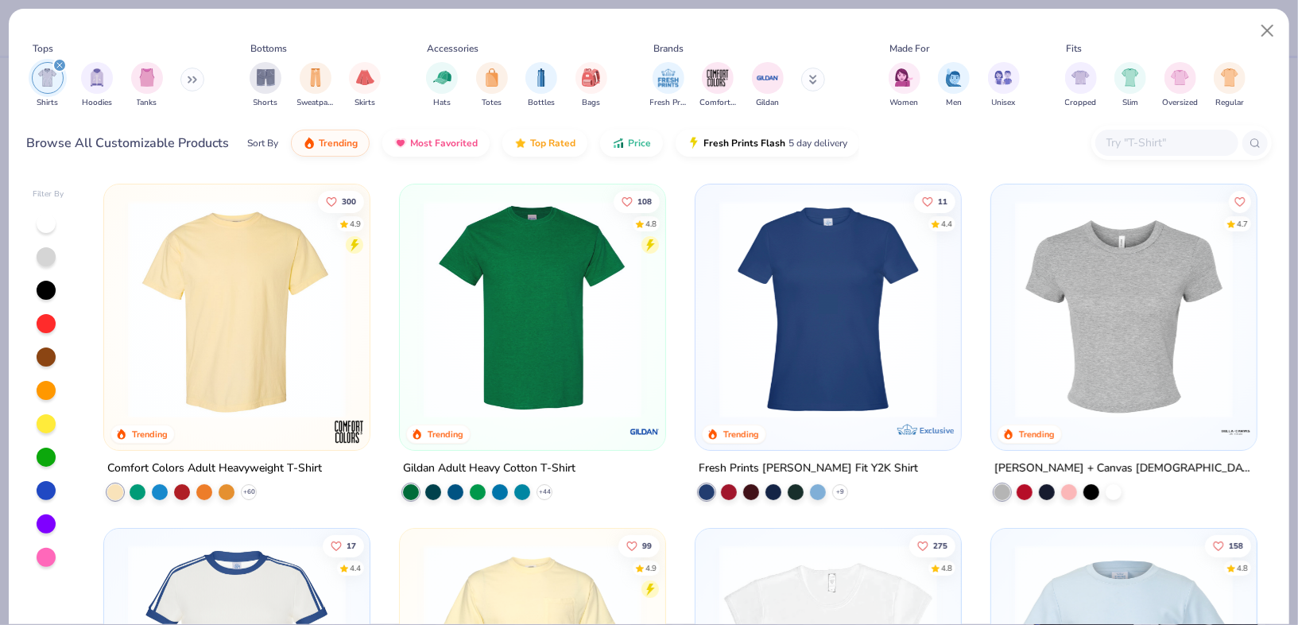
click at [525, 358] on img at bounding box center [533, 309] width 234 height 218
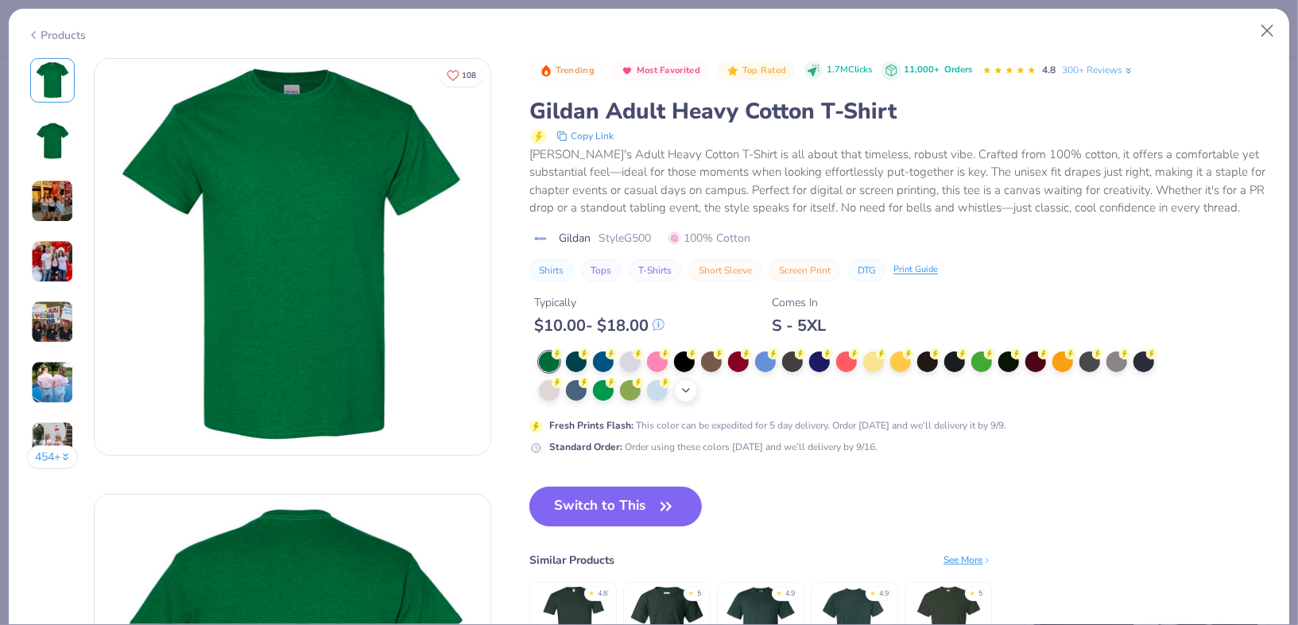
click at [676, 381] on div "+ 22" at bounding box center [686, 390] width 24 height 24
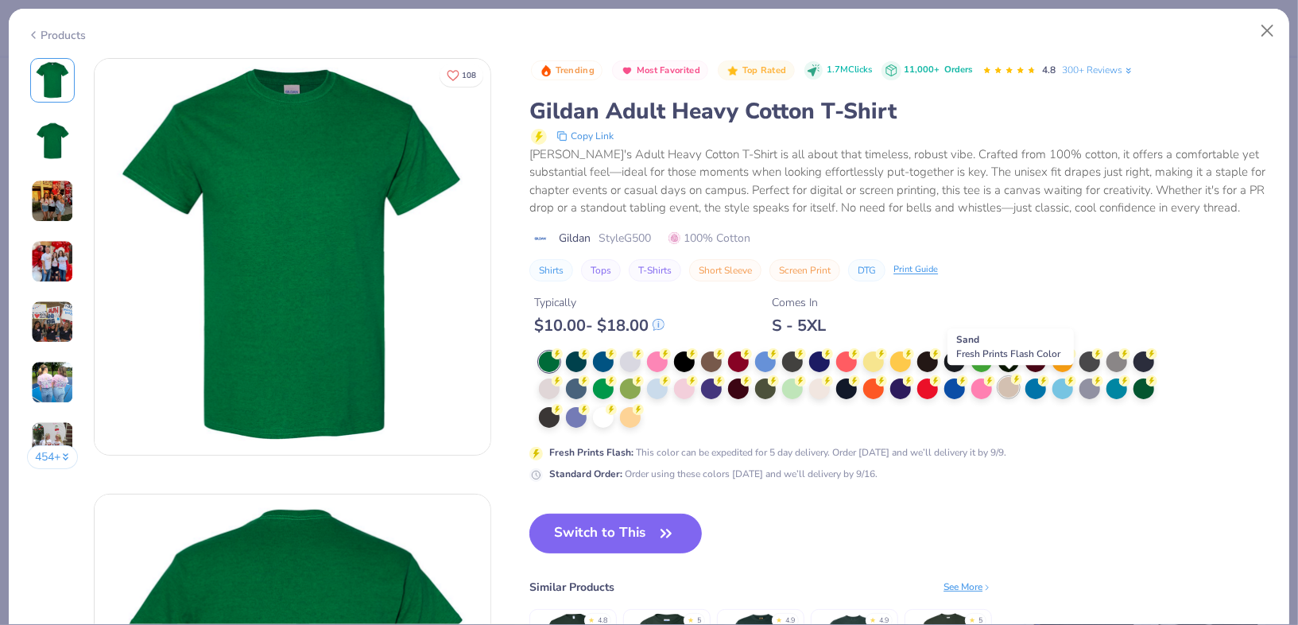
click at [1014, 390] on div at bounding box center [1008, 387] width 21 height 21
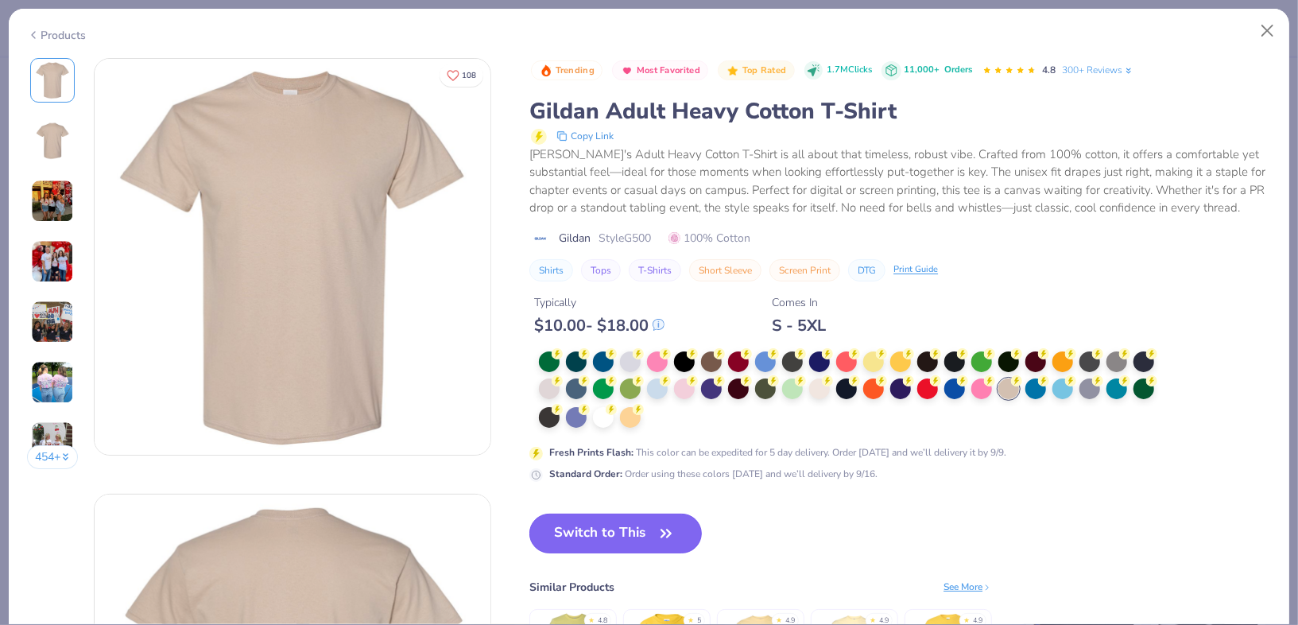
click at [608, 525] on button "Switch to This" at bounding box center [615, 533] width 172 height 40
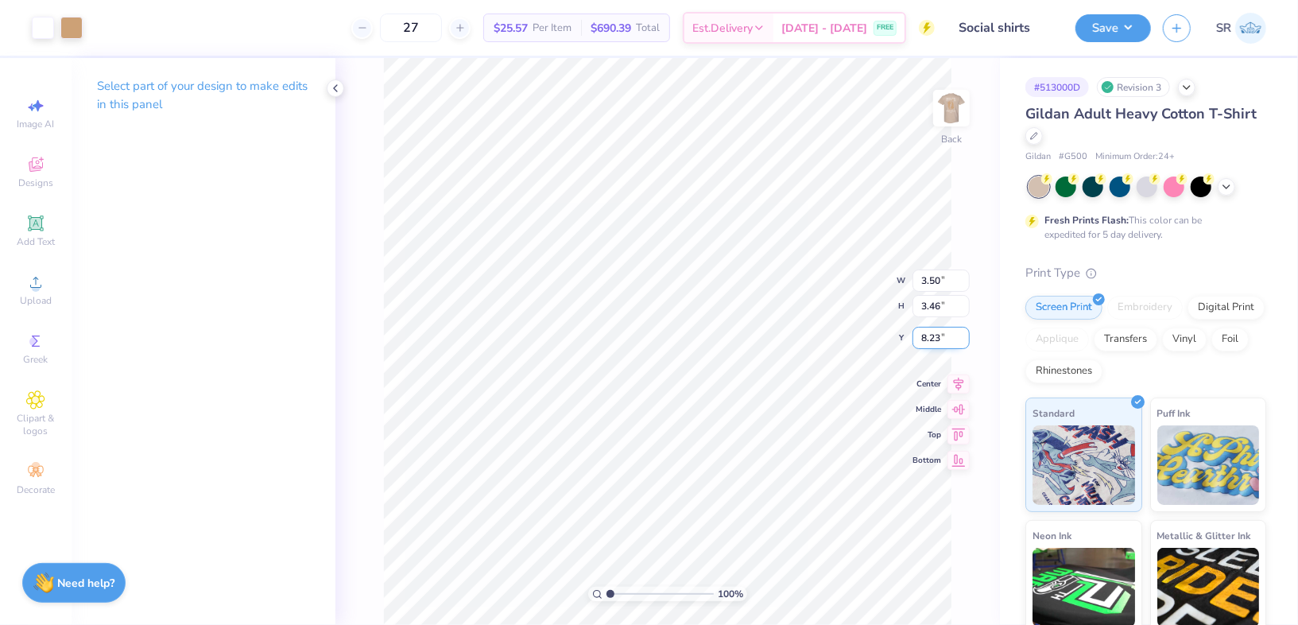
click at [927, 331] on input "8.23" at bounding box center [940, 338] width 57 height 22
type input "3.00"
click at [942, 114] on img at bounding box center [951, 108] width 64 height 64
click at [76, 24] on div at bounding box center [71, 26] width 22 height 22
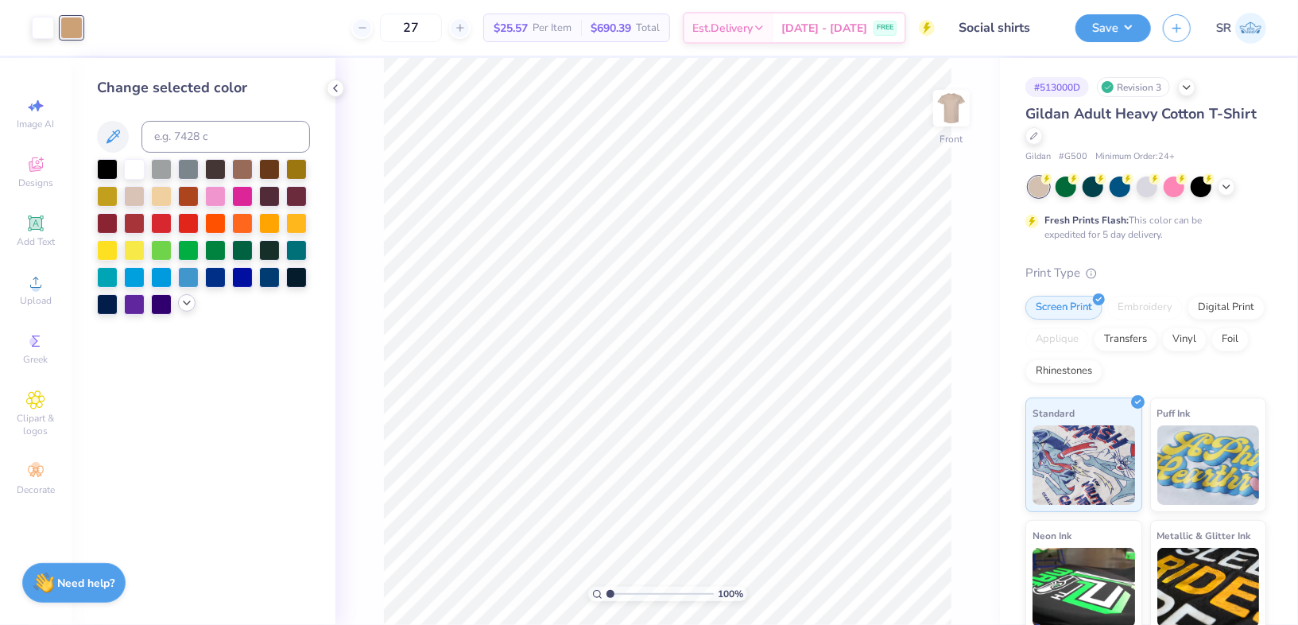
click at [183, 300] on icon at bounding box center [186, 302] width 13 height 13
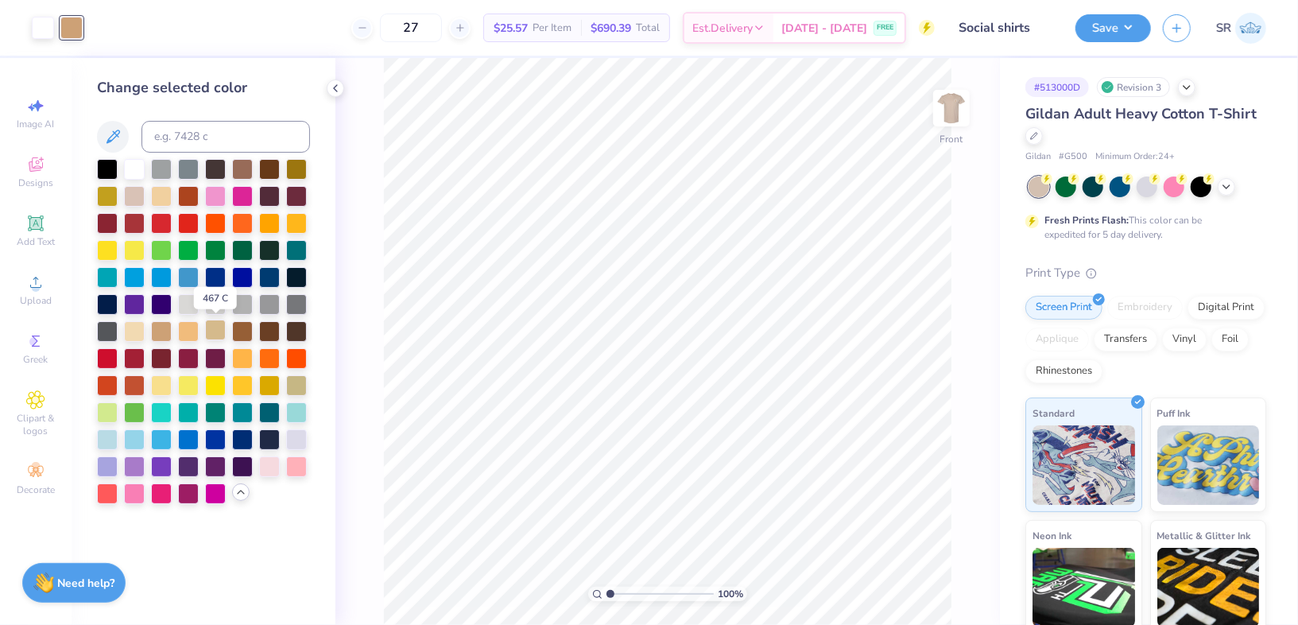
click at [219, 327] on div at bounding box center [215, 329] width 21 height 21
click at [157, 327] on div at bounding box center [161, 329] width 21 height 21
click at [246, 169] on div at bounding box center [242, 167] width 21 height 21
click at [936, 118] on img at bounding box center [951, 108] width 64 height 64
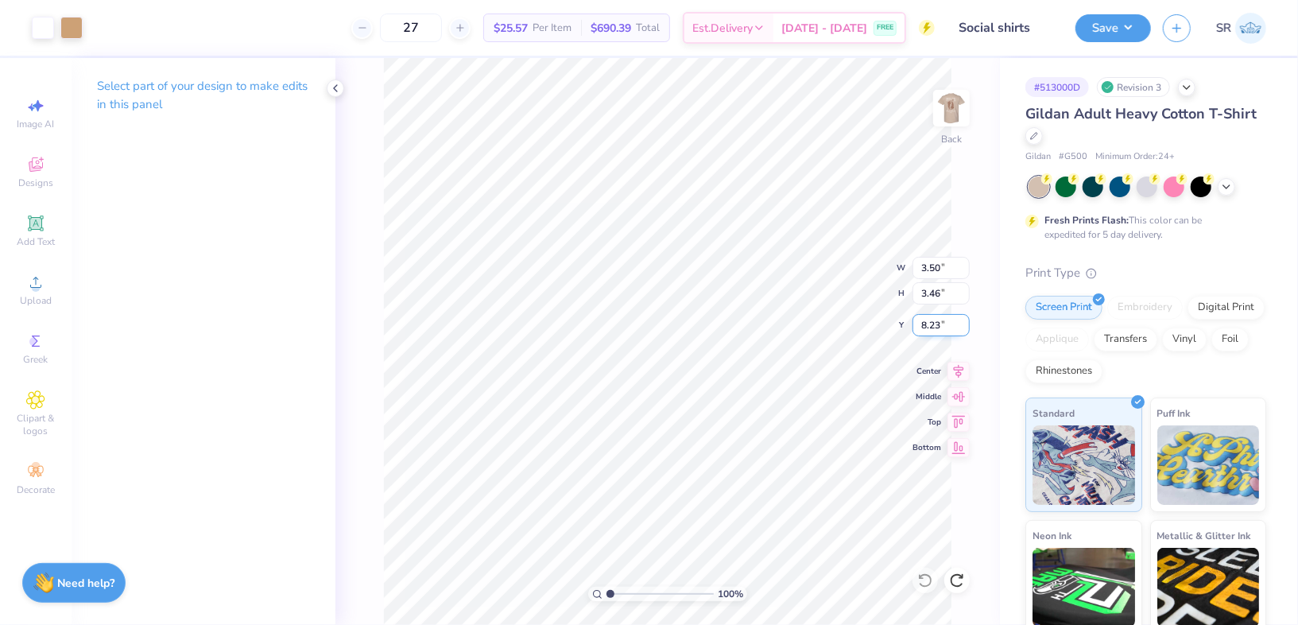
click at [929, 323] on input "8.23" at bounding box center [940, 325] width 57 height 22
type input "3.00"
click at [942, 106] on img at bounding box center [951, 108] width 64 height 64
click at [67, 30] on div at bounding box center [71, 26] width 22 height 22
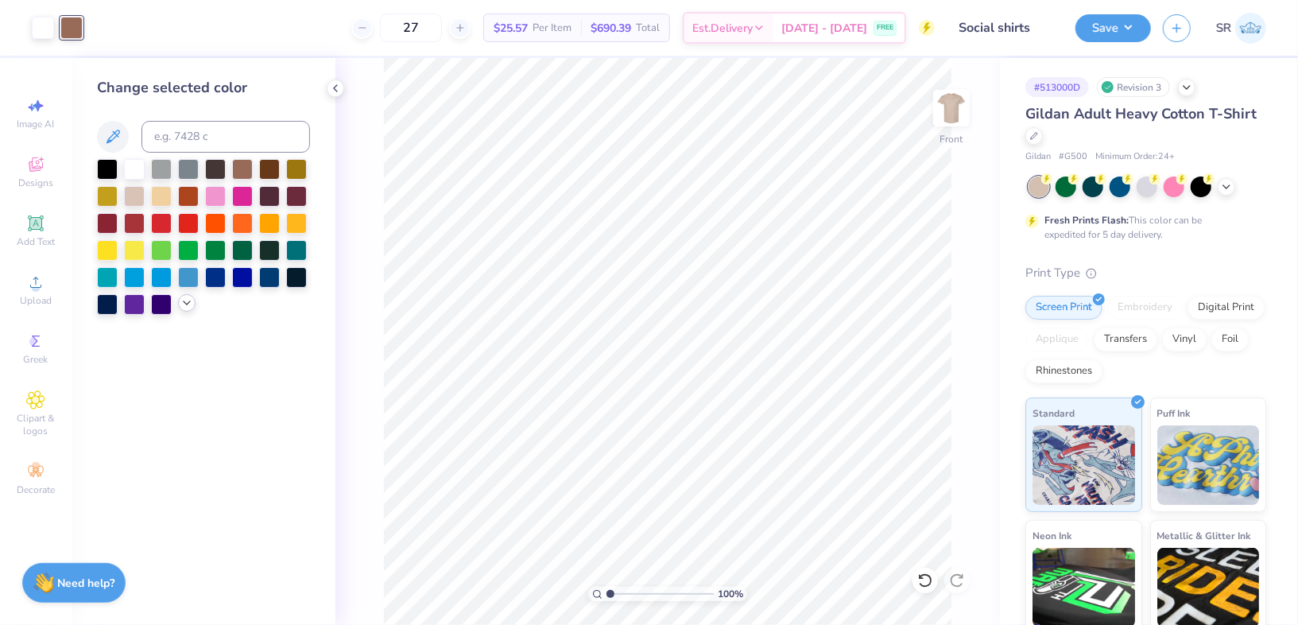
click at [184, 304] on icon at bounding box center [186, 302] width 13 height 13
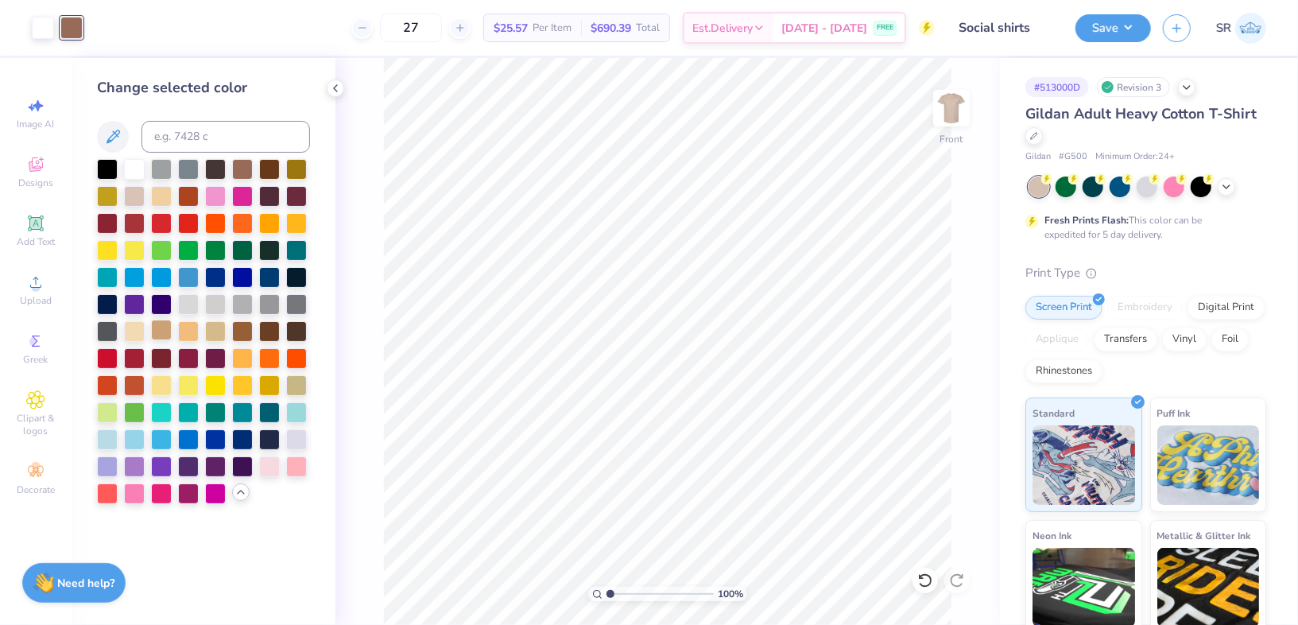
click at [161, 323] on div at bounding box center [161, 329] width 21 height 21
click at [933, 112] on img at bounding box center [951, 108] width 64 height 64
click at [1128, 25] on button "Save" at bounding box center [1112, 26] width 75 height 28
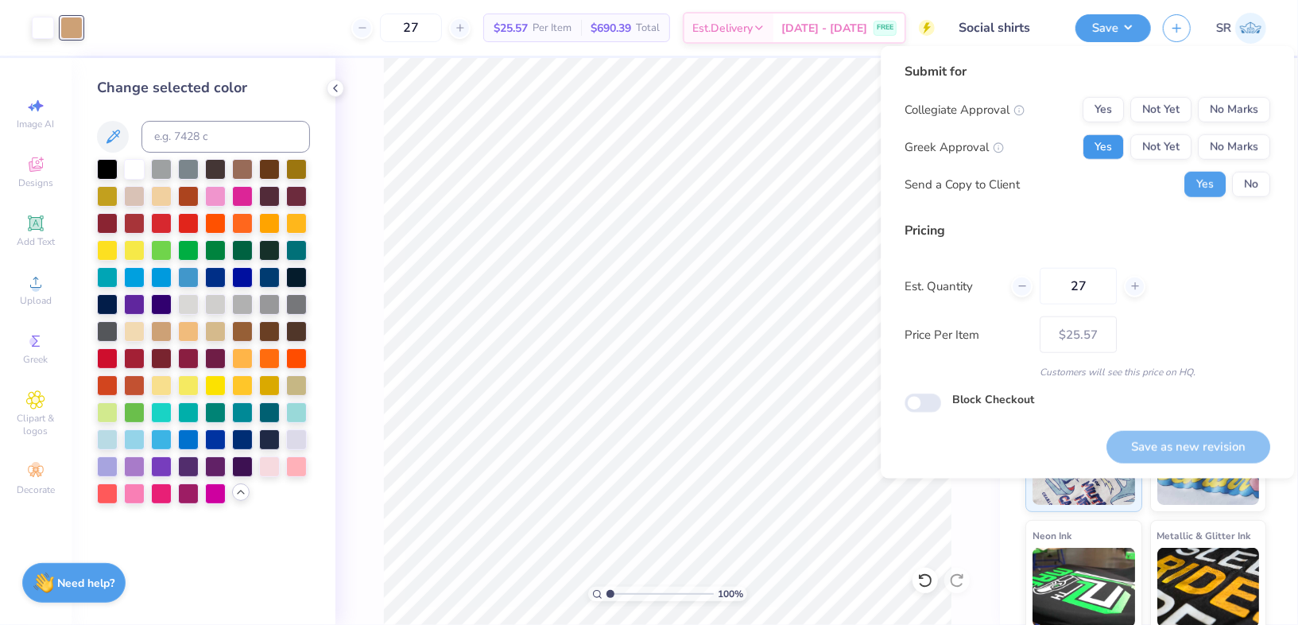
click at [1105, 152] on button "Yes" at bounding box center [1102, 146] width 41 height 25
click at [1217, 103] on button "No Marks" at bounding box center [1234, 109] width 72 height 25
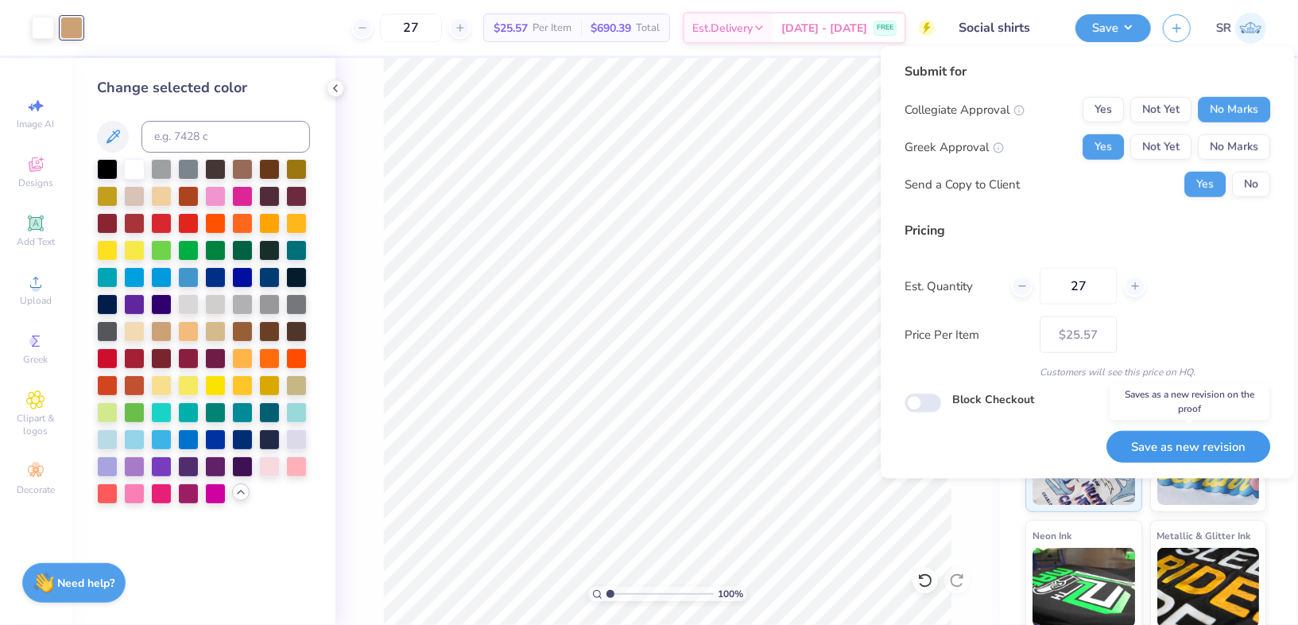
click at [1181, 444] on button "Save as new revision" at bounding box center [1188, 447] width 164 height 33
type input "$25.57"
